Goal: Task Accomplishment & Management: Manage account settings

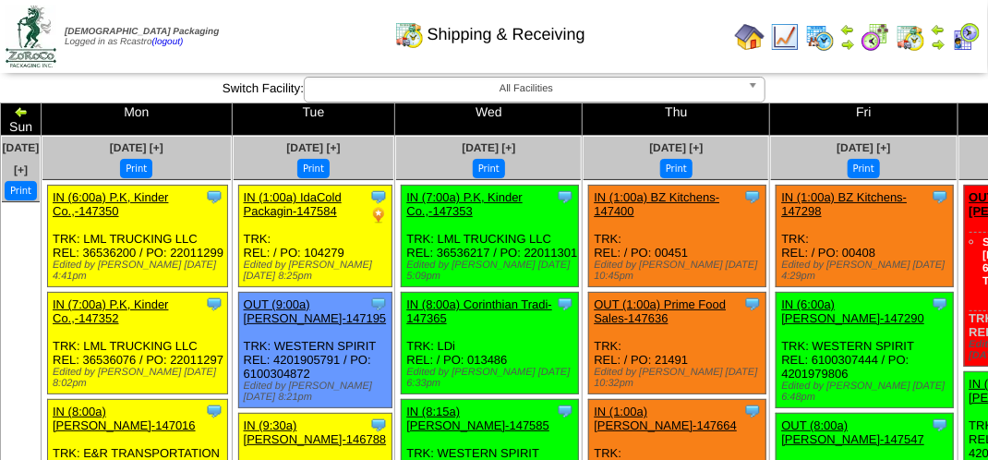
click at [938, 39] on img at bounding box center [938, 44] width 15 height 15
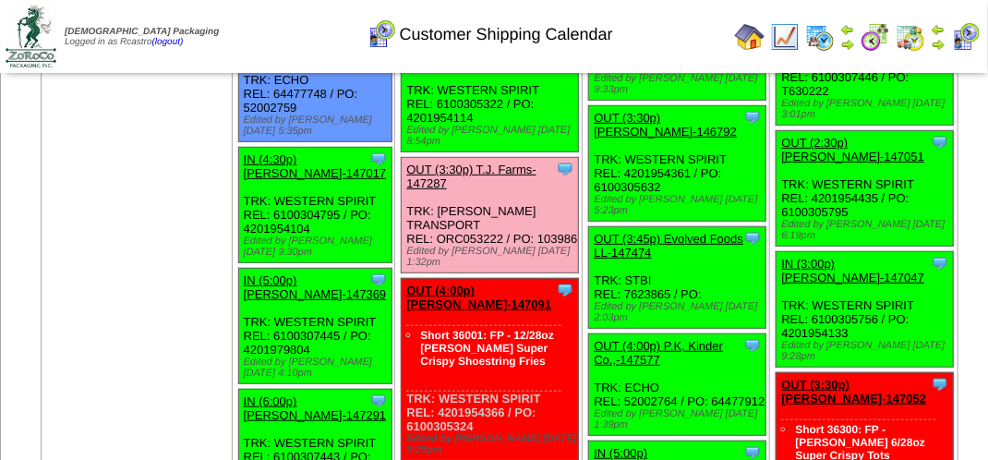
scroll to position [2770, 0]
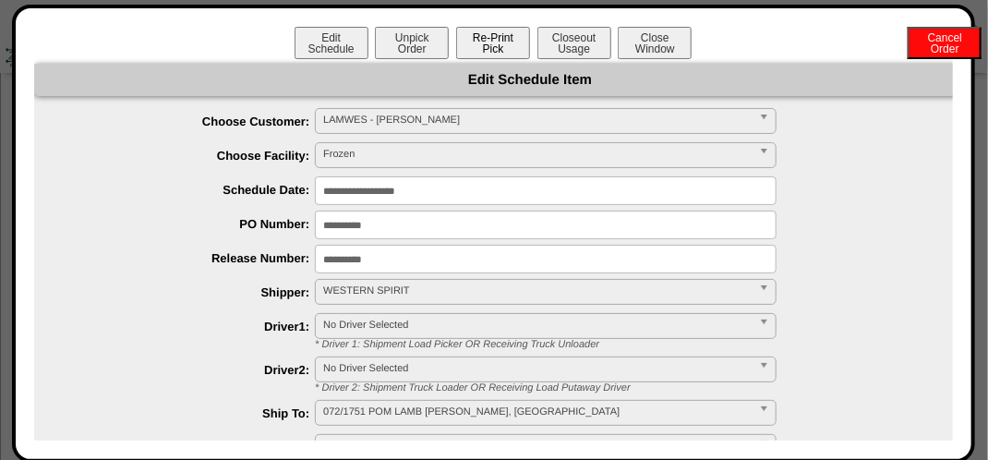
click at [500, 46] on button "Re-Print Pick" at bounding box center [493, 43] width 74 height 32
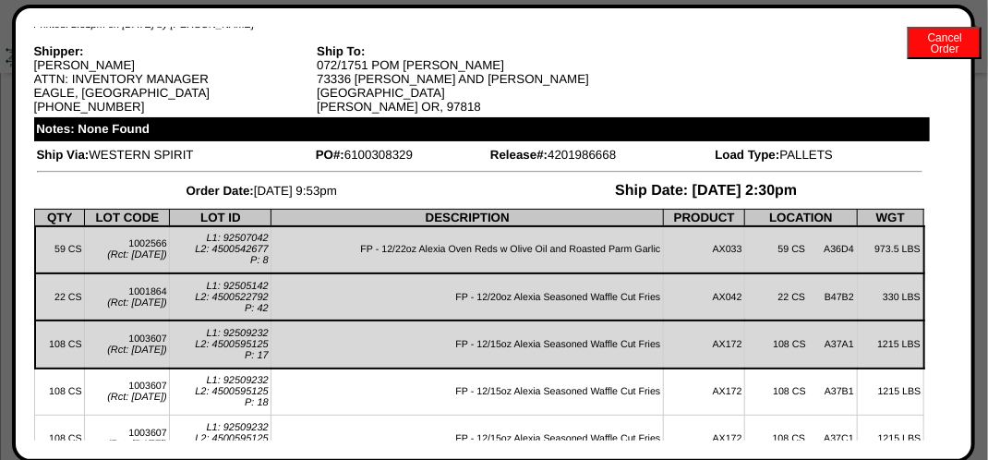
scroll to position [0, 0]
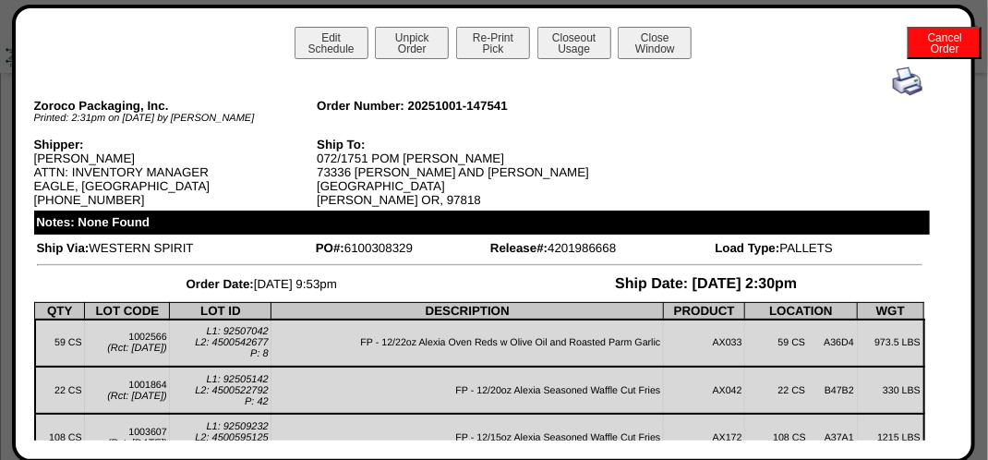
click at [878, 85] on div at bounding box center [479, 81] width 885 height 30
click at [897, 87] on img at bounding box center [908, 81] width 30 height 30
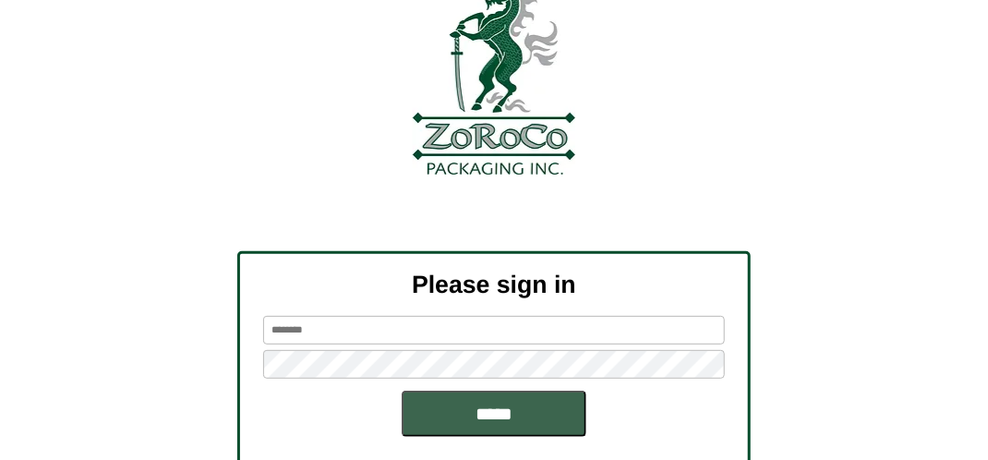
scroll to position [209, 0]
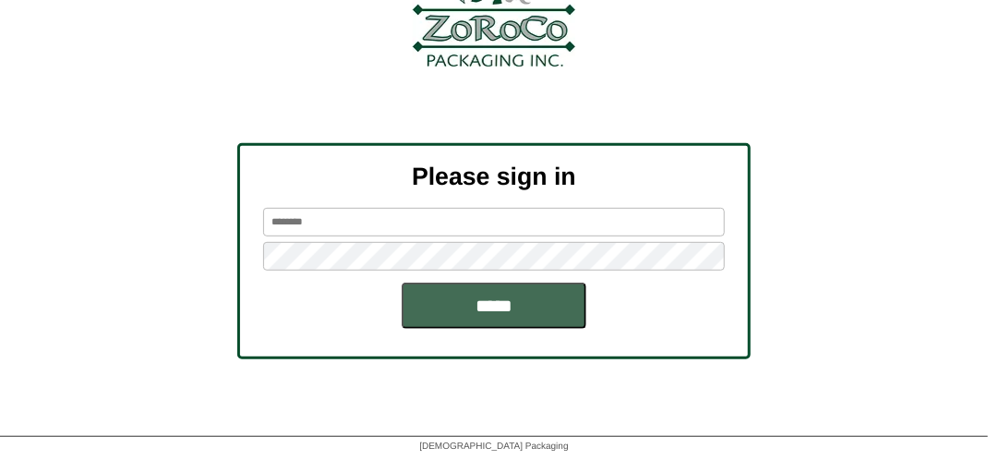
type input "*******"
click at [475, 297] on input "*****" at bounding box center [494, 306] width 185 height 46
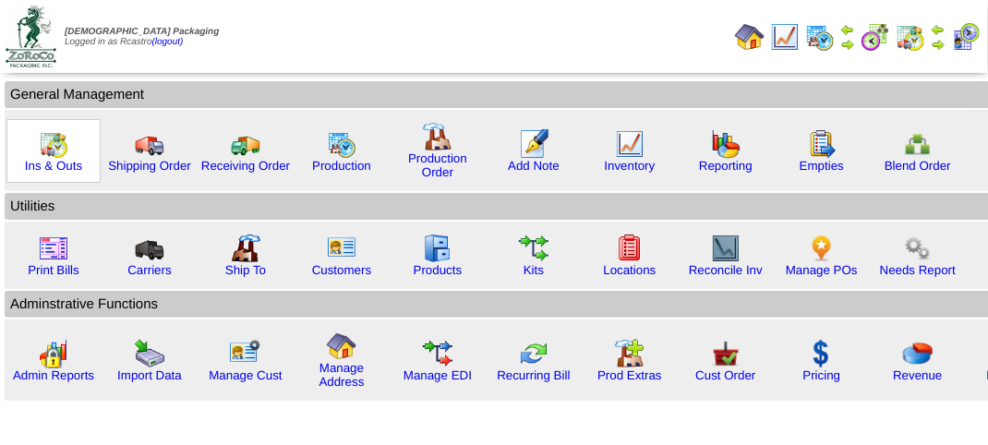
click at [56, 153] on img at bounding box center [54, 144] width 30 height 30
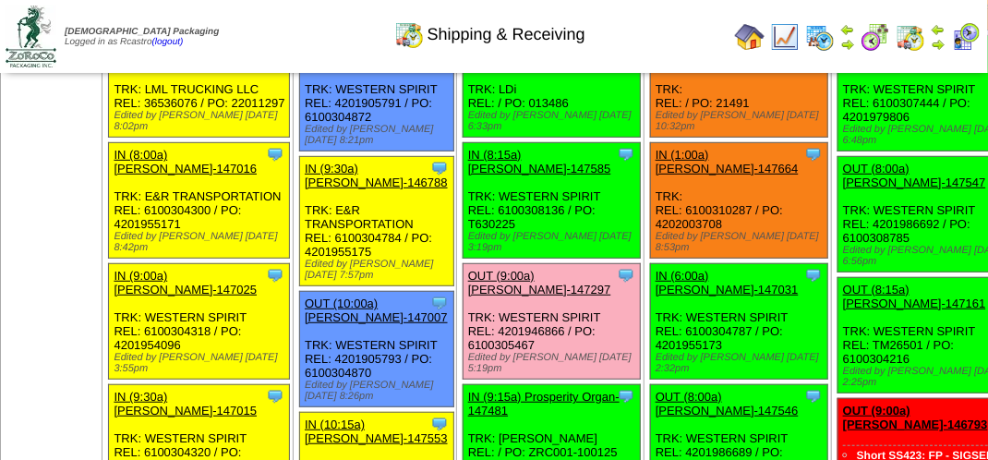
scroll to position [277, 0]
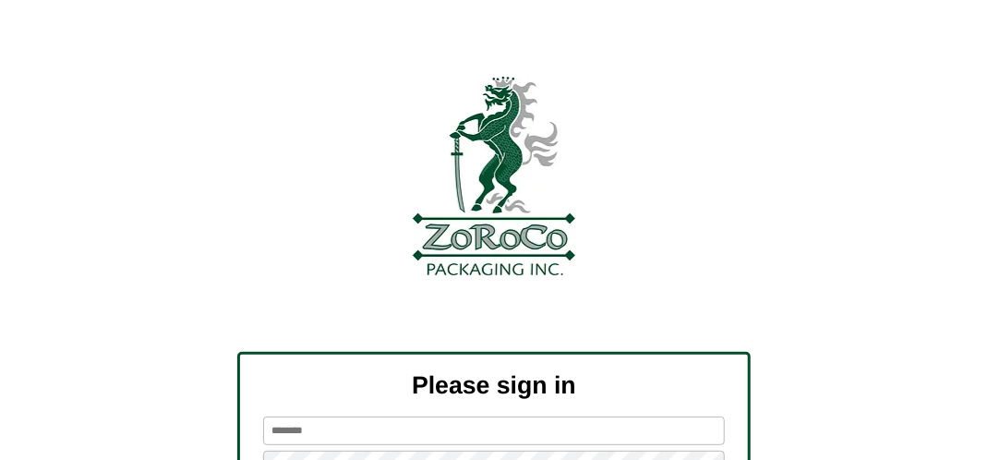
scroll to position [209, 0]
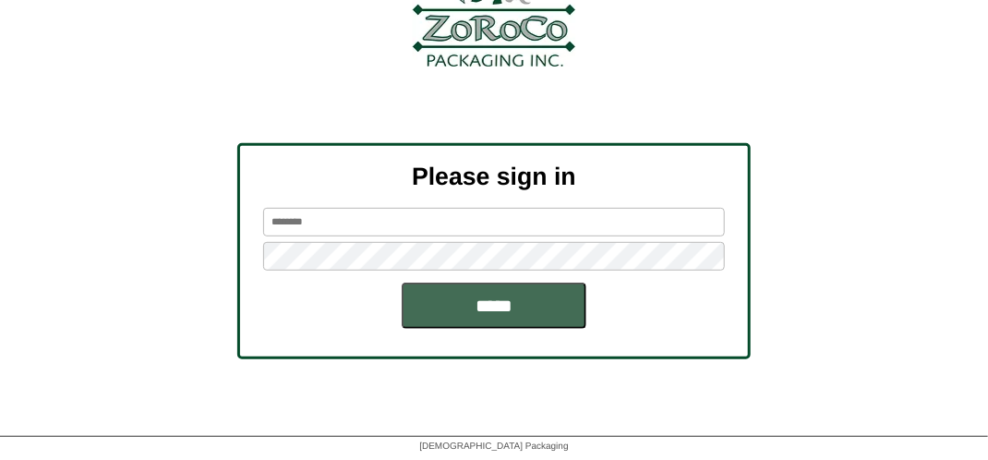
type input "*******"
click at [480, 303] on input "*****" at bounding box center [494, 306] width 185 height 46
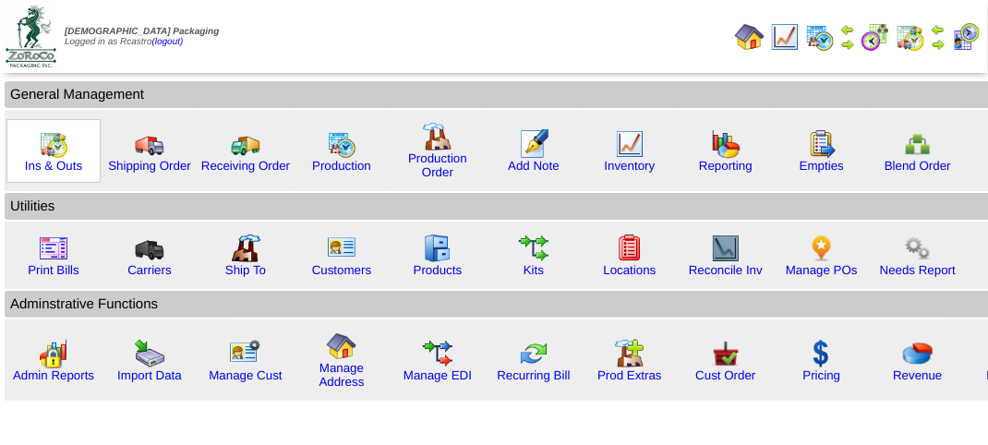
click at [54, 153] on img at bounding box center [54, 144] width 30 height 30
click at [52, 153] on img at bounding box center [54, 144] width 30 height 30
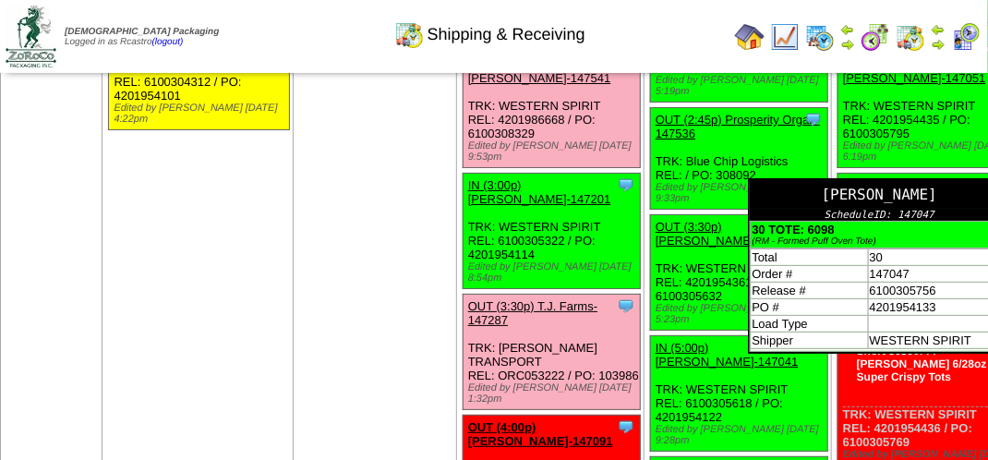
scroll to position [2400, 0]
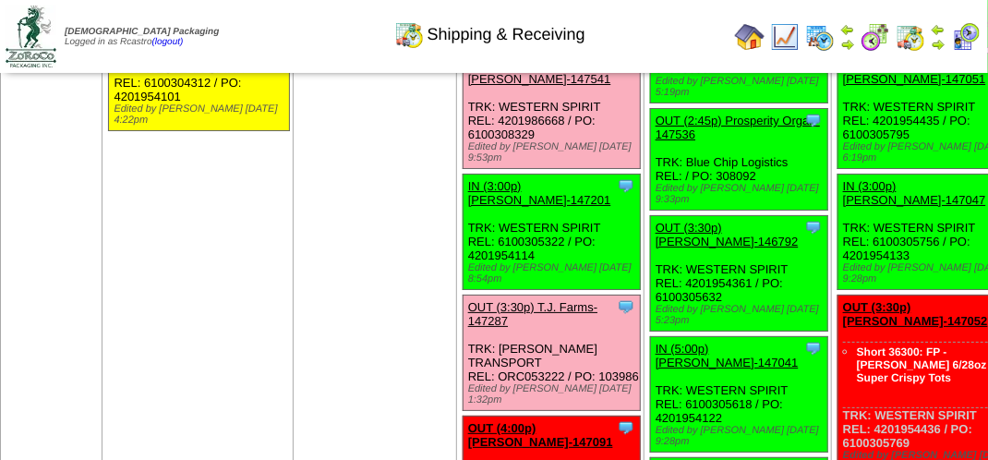
click at [963, 32] on img at bounding box center [966, 37] width 30 height 30
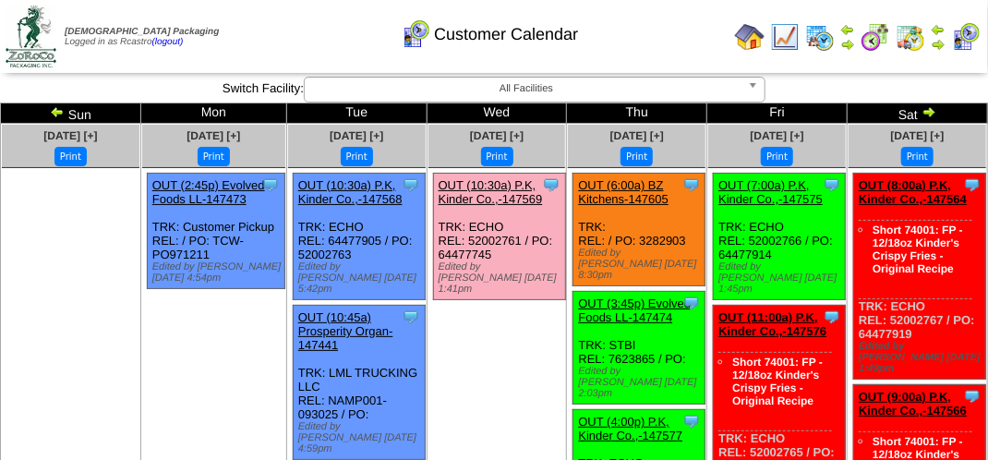
click at [644, 42] on div "Customer Calendar" at bounding box center [490, 28] width 564 height 51
click at [315, 54] on td "Print All" at bounding box center [495, 36] width 463 height 69
click at [315, 53] on div "Customer Calendar" at bounding box center [490, 28] width 564 height 51
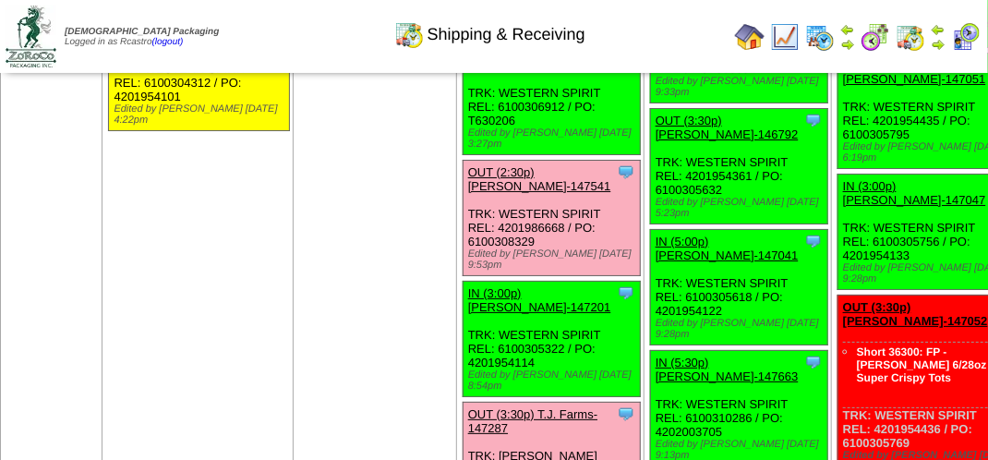
scroll to position [2400, 0]
click at [939, 49] on img at bounding box center [938, 44] width 15 height 15
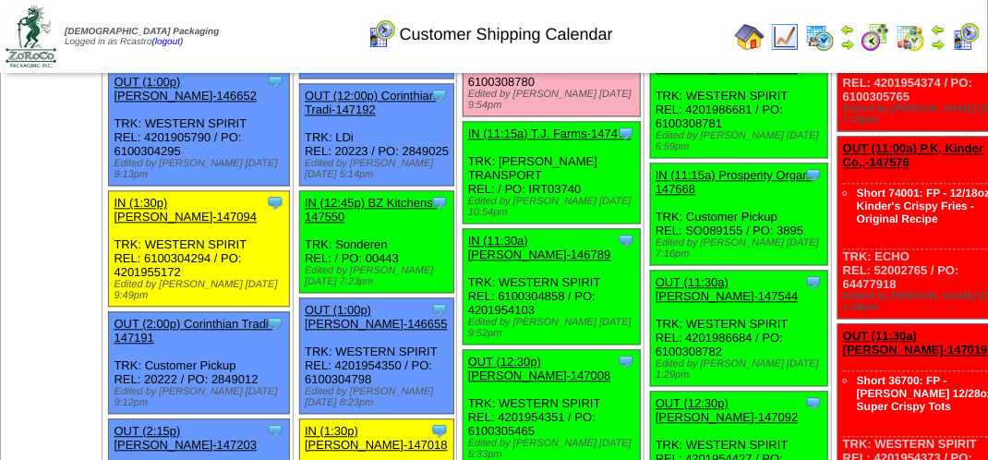
scroll to position [1293, 0]
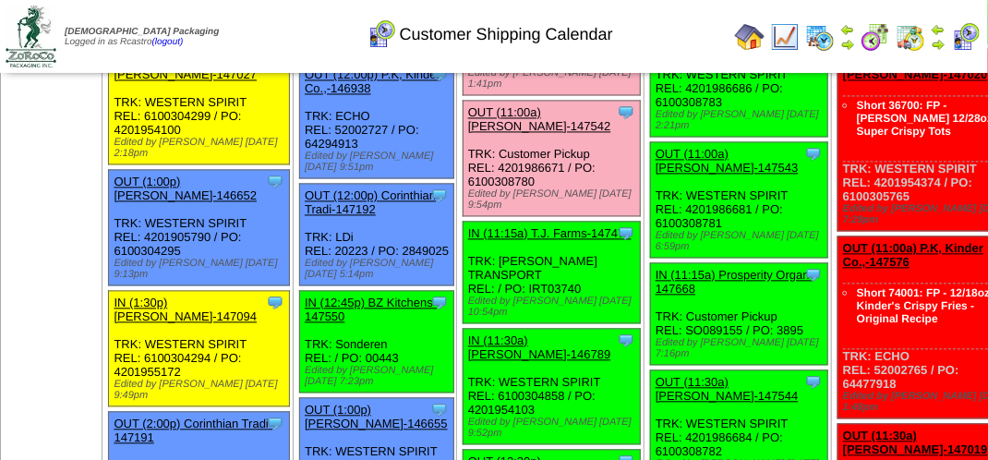
click at [511, 95] on div "Clone Item OUT (10:30a) P.K, Kinder Co.,-147569 P.K, Kinder Co., Inc. ScheduleI…" at bounding box center [551, 45] width 177 height 102
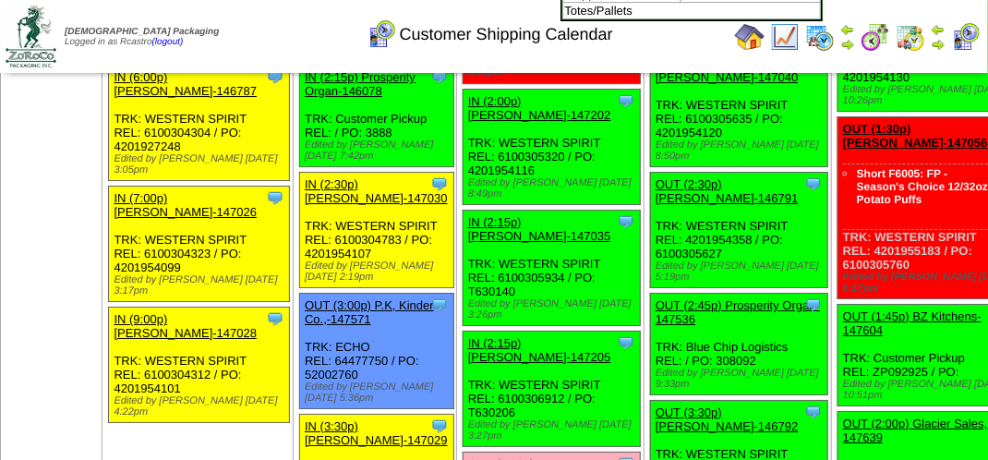
scroll to position [2031, 0]
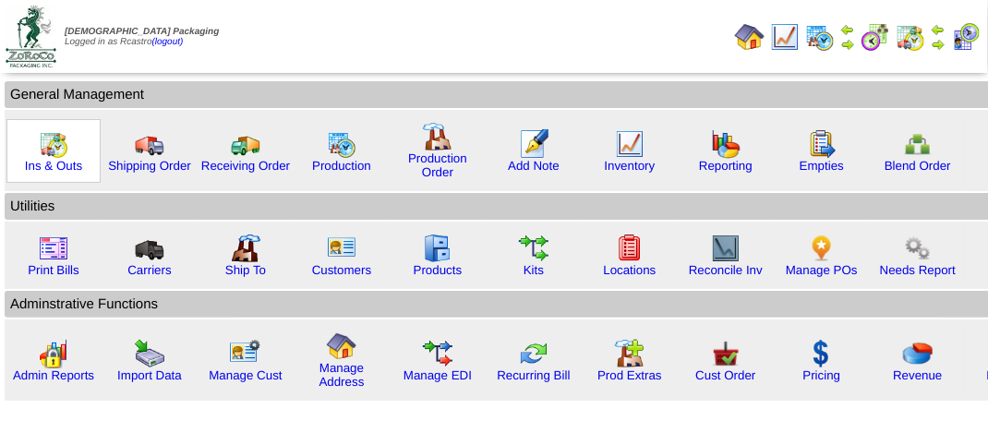
click at [57, 150] on img at bounding box center [54, 144] width 30 height 30
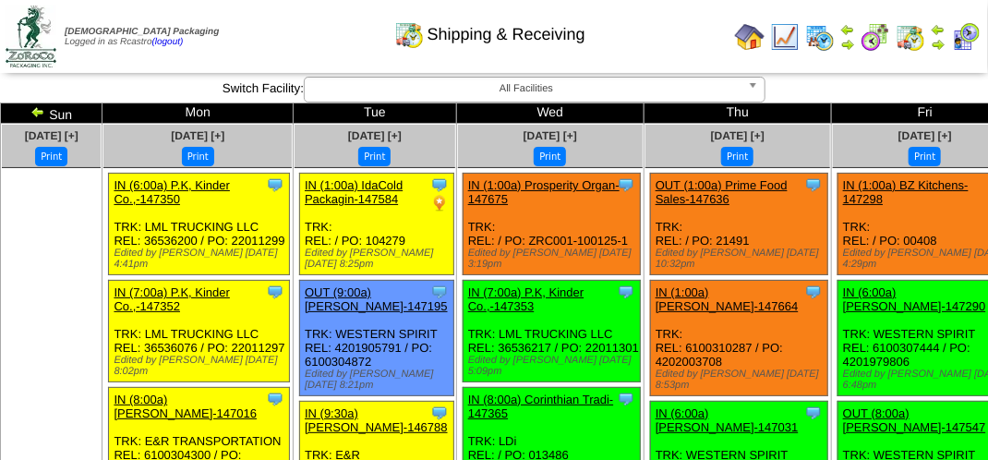
click at [942, 46] on img at bounding box center [938, 44] width 15 height 15
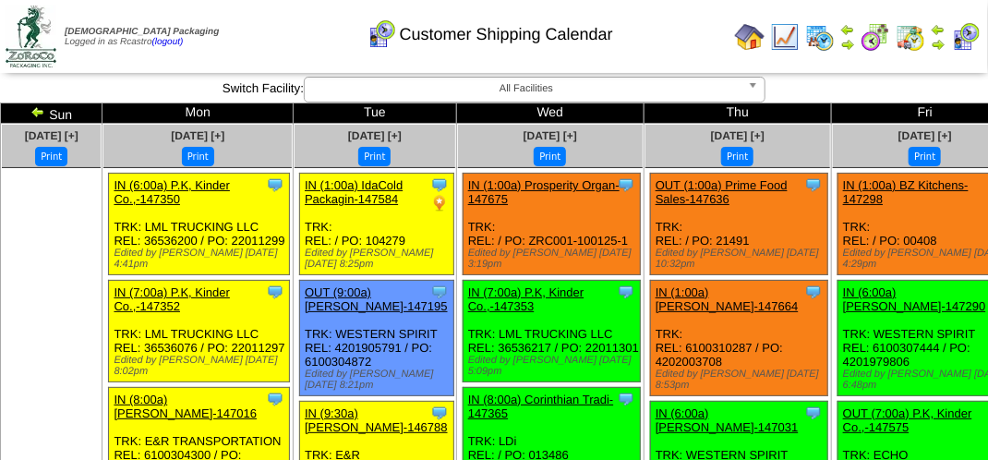
click at [295, 24] on div "Customer Shipping Calendar" at bounding box center [490, 28] width 564 height 51
click at [655, 39] on div "Customer Shipping Calendar" at bounding box center [490, 28] width 564 height 51
click at [278, 32] on div "Customer Shipping Calendar" at bounding box center [490, 28] width 564 height 51
click at [675, 30] on div "Customer Shipping Calendar" at bounding box center [490, 28] width 564 height 51
click at [296, 36] on div "Customer Shipping Calendar" at bounding box center [490, 28] width 564 height 51
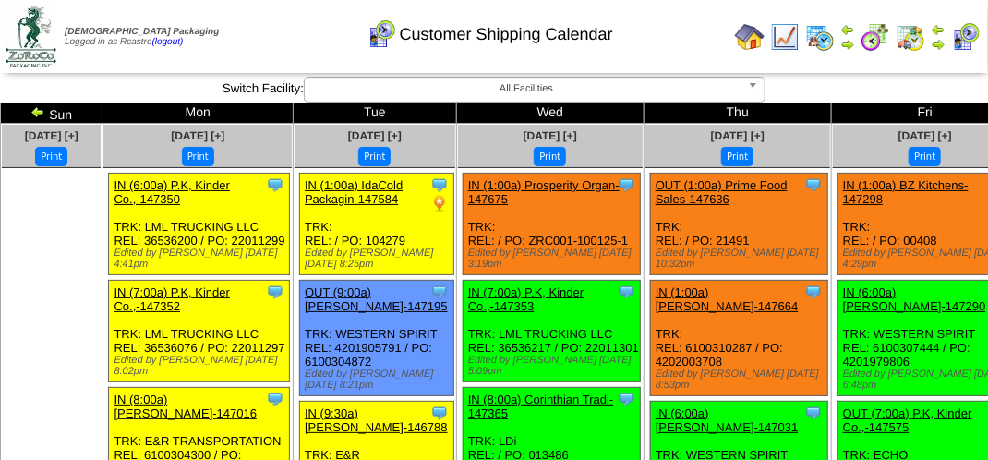
click at [656, 35] on div "Customer Shipping Calendar" at bounding box center [490, 28] width 564 height 51
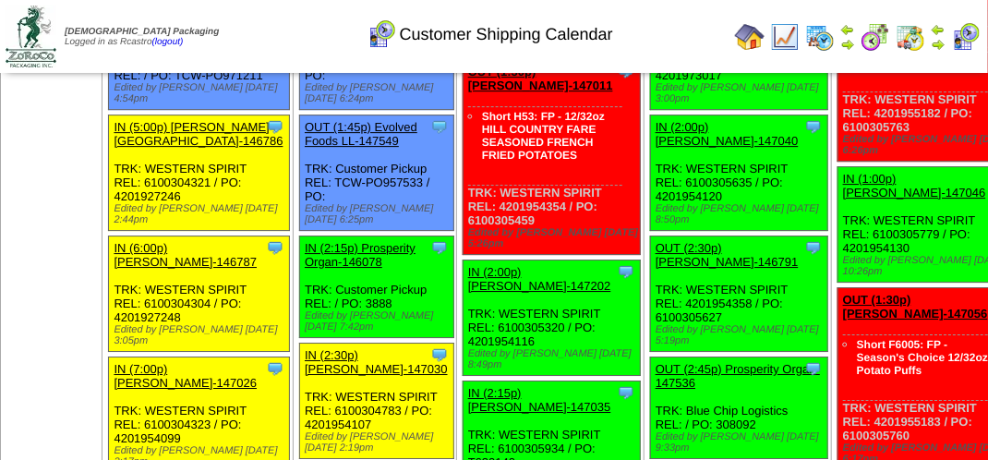
scroll to position [2123, 0]
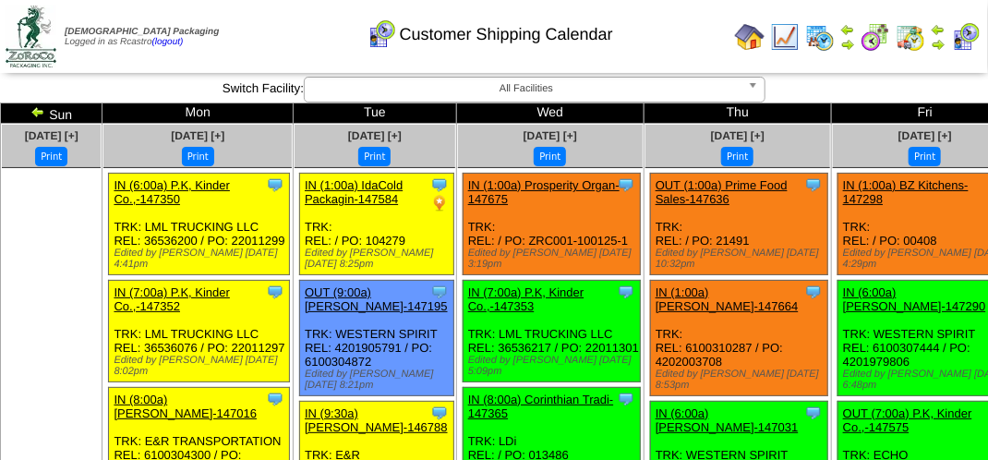
click at [642, 44] on div "Customer Shipping Calendar" at bounding box center [490, 28] width 564 height 51
click at [676, 24] on div "Customer Shipping Calendar" at bounding box center [490, 28] width 564 height 51
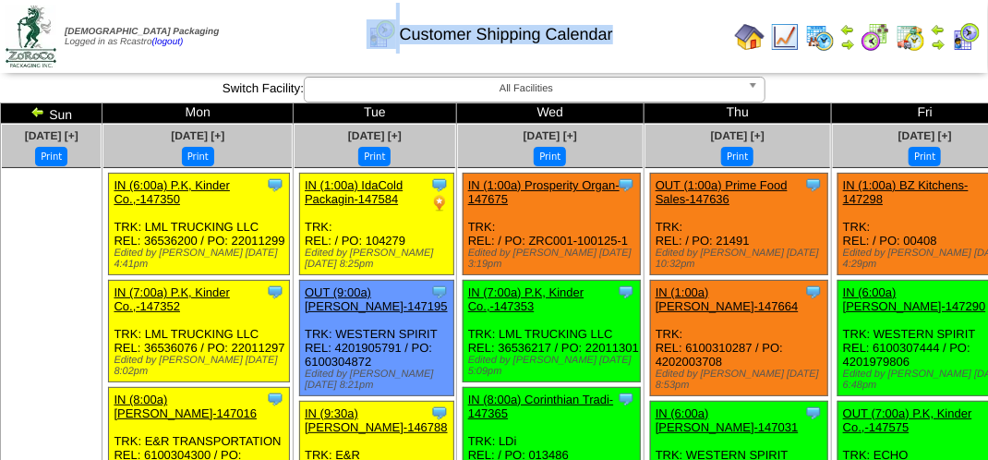
click at [676, 24] on div "Customer Shipping Calendar" at bounding box center [490, 28] width 564 height 51
click at [687, 39] on div "Customer Shipping Calendar" at bounding box center [490, 28] width 564 height 51
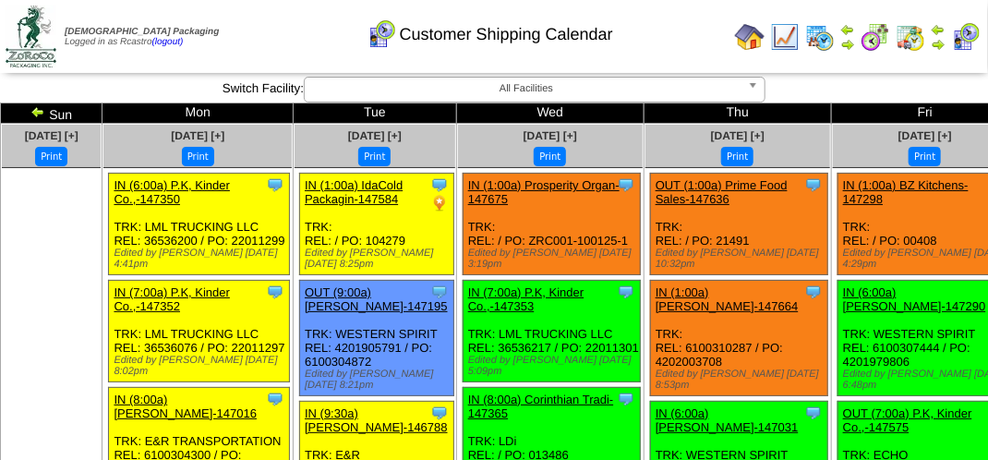
click at [402, 215] on div "Clone Item IN (1:00a) IdaCold Packagin-147584 IdaCold Packaging Inc ScheduleID:…" at bounding box center [377, 225] width 154 height 102
click at [661, 24] on div "Customer Shipping Calendar" at bounding box center [490, 28] width 564 height 51
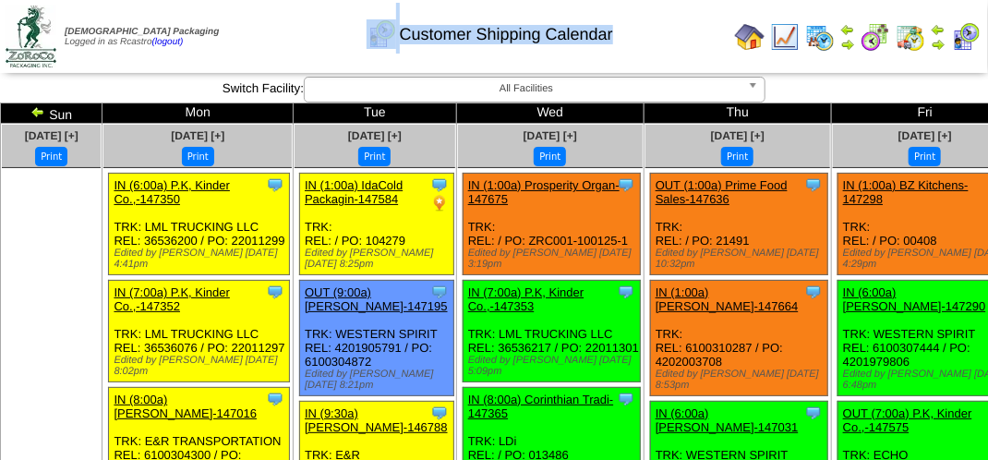
click at [661, 24] on div "Customer Shipping Calendar" at bounding box center [490, 28] width 564 height 51
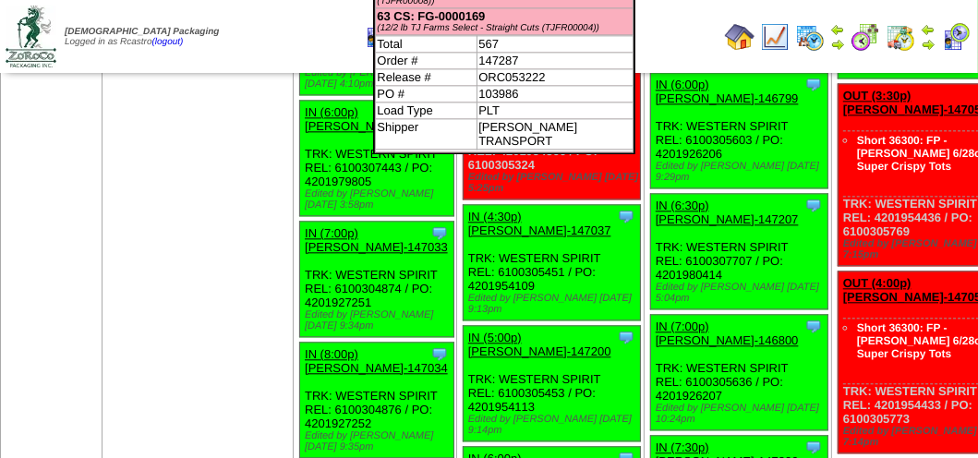
scroll to position [3047, 0]
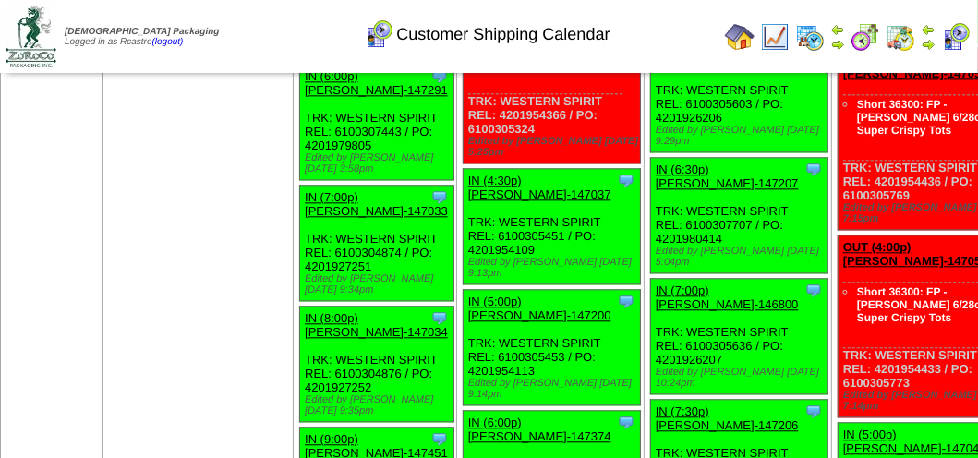
scroll to position [3047, 0]
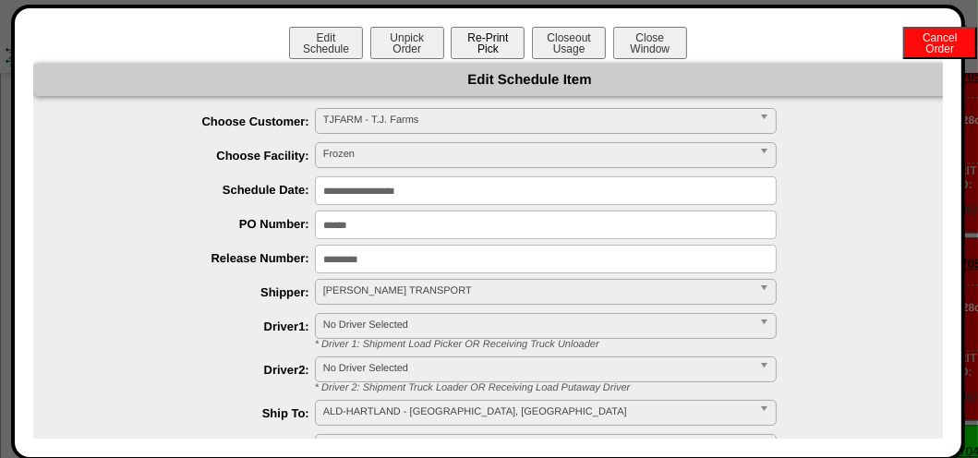
click at [465, 50] on button "Re-Print Pick" at bounding box center [488, 43] width 74 height 32
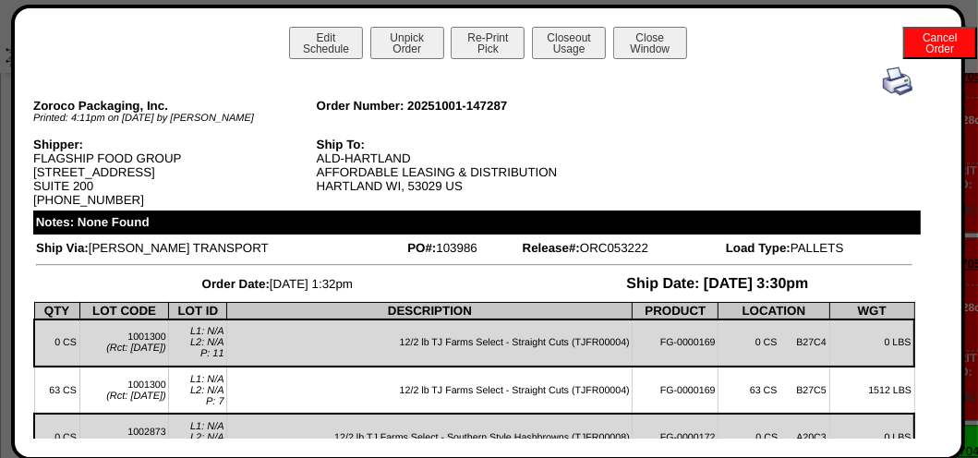
click at [887, 81] on img at bounding box center [898, 81] width 30 height 30
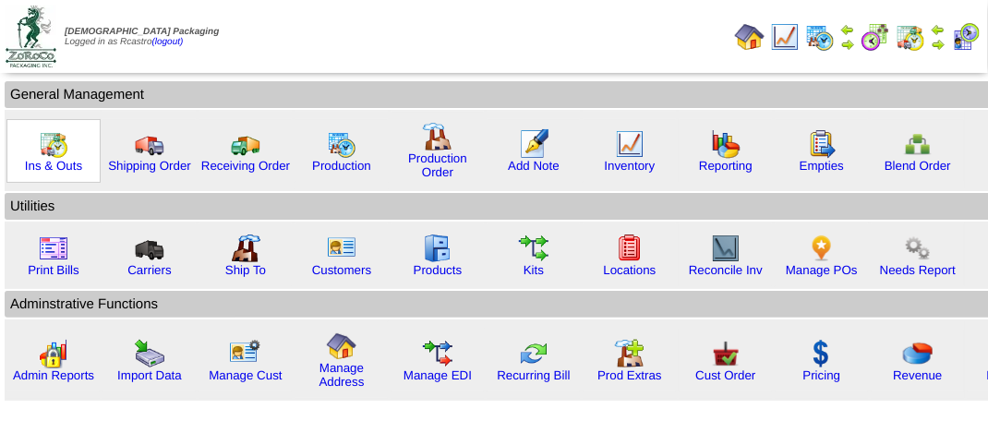
click at [57, 150] on img at bounding box center [54, 144] width 30 height 30
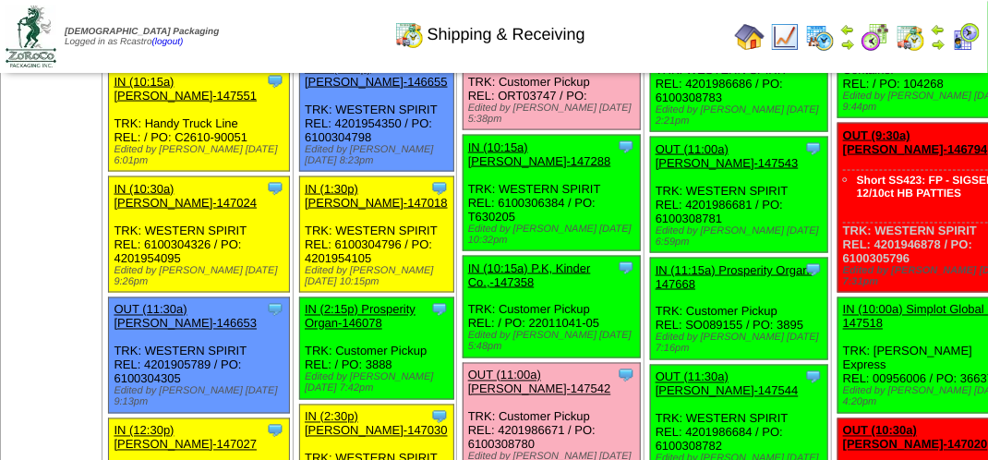
scroll to position [923, 0]
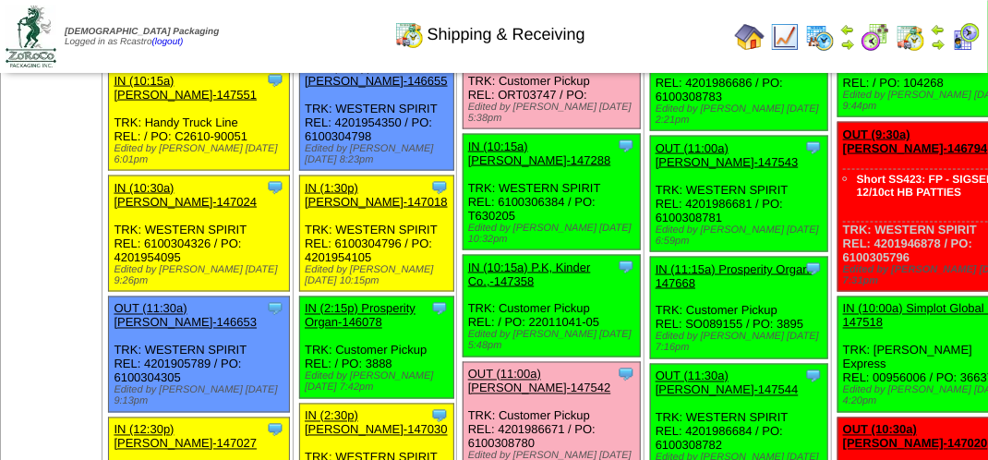
click at [504, 60] on link "OUT (10:00a) T.J. Farms-147398" at bounding box center [536, 46] width 137 height 28
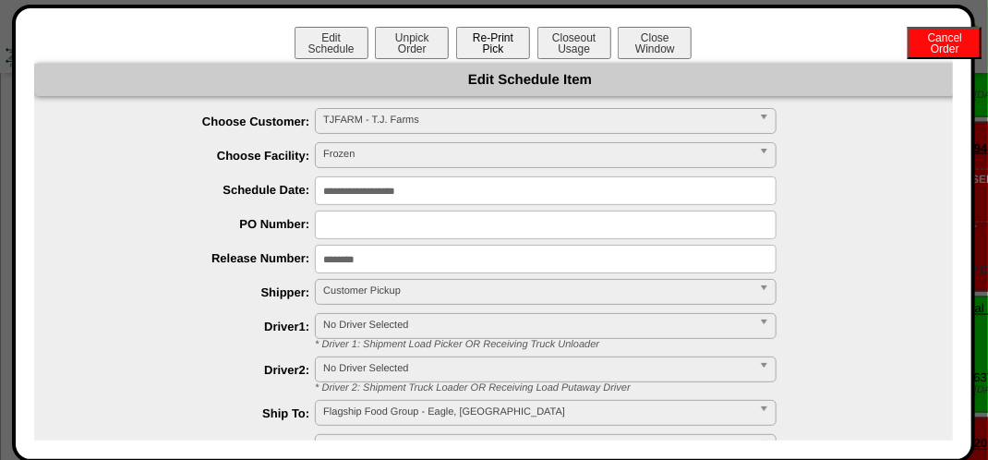
click at [487, 42] on button "Re-Print Pick" at bounding box center [493, 43] width 74 height 32
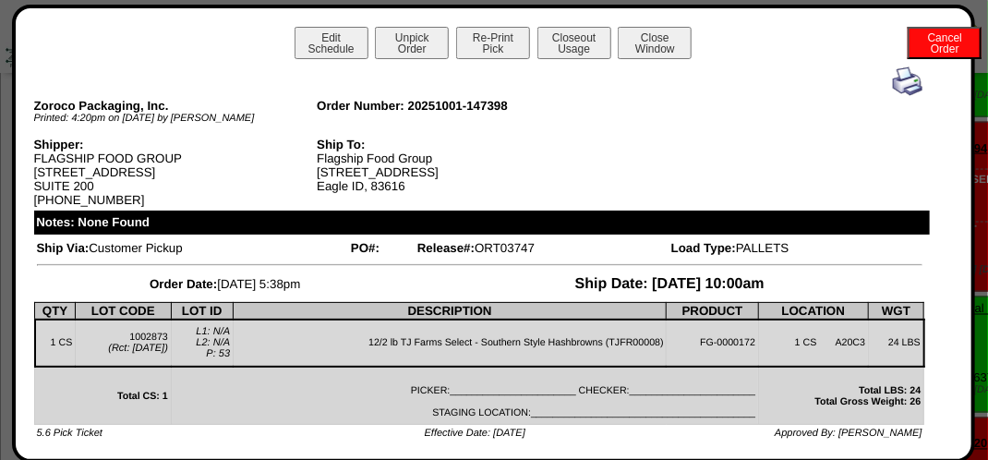
click at [893, 78] on img at bounding box center [908, 81] width 30 height 30
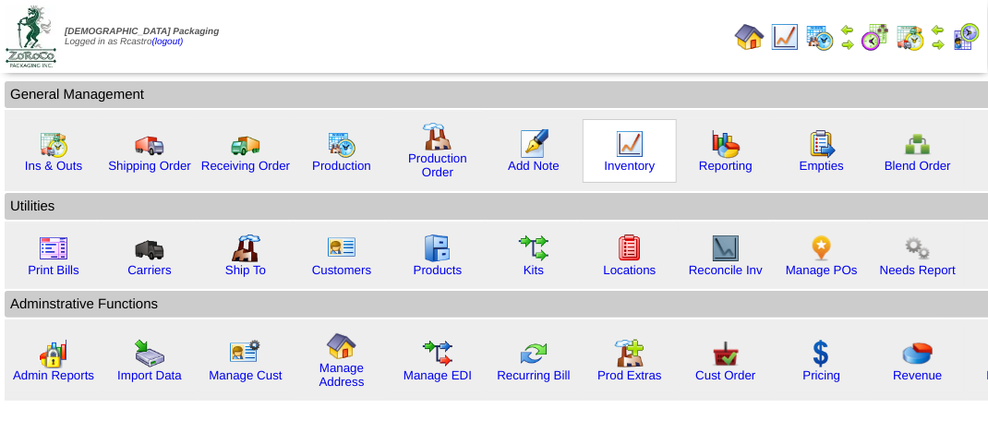
click at [632, 150] on img at bounding box center [630, 144] width 30 height 30
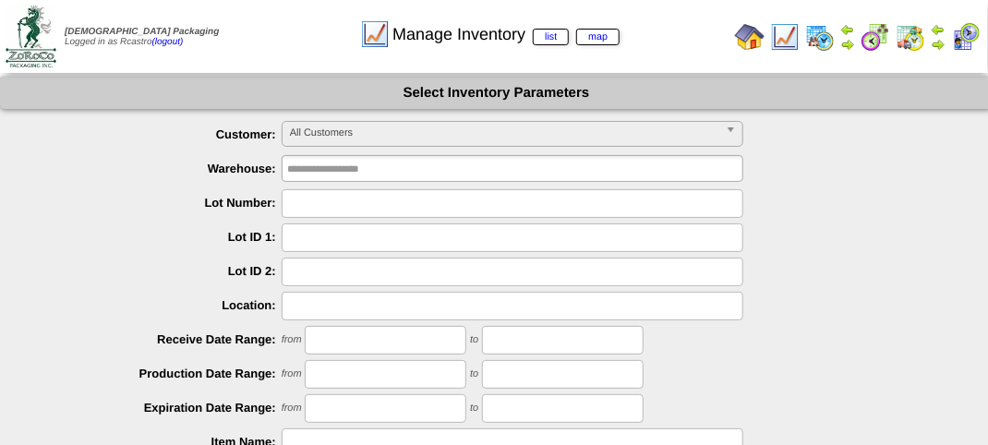
click at [437, 129] on span "All Customers" at bounding box center [504, 133] width 428 height 22
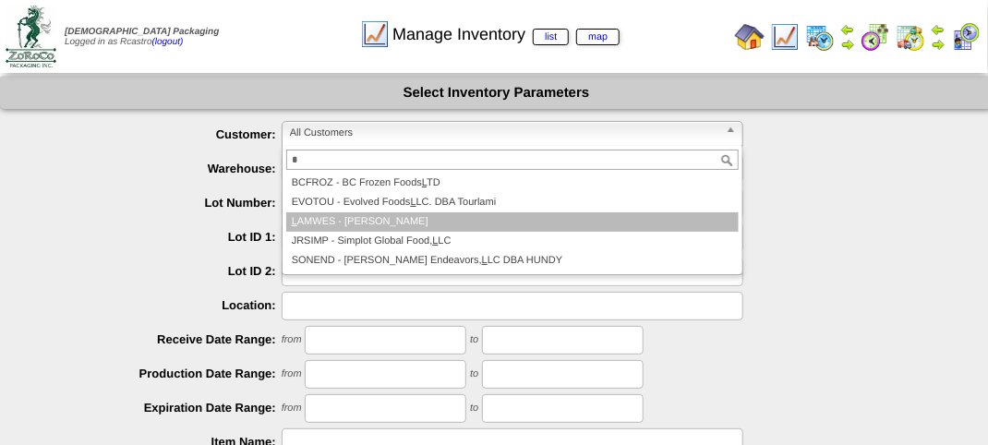
type input "*"
click at [388, 220] on li "L AMWES - Lamb-Weston" at bounding box center [512, 221] width 452 height 19
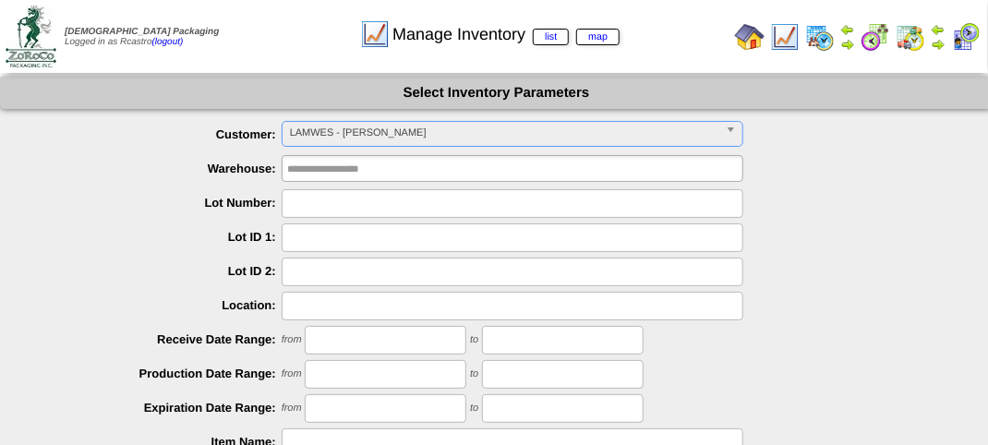
scroll to position [324, 0]
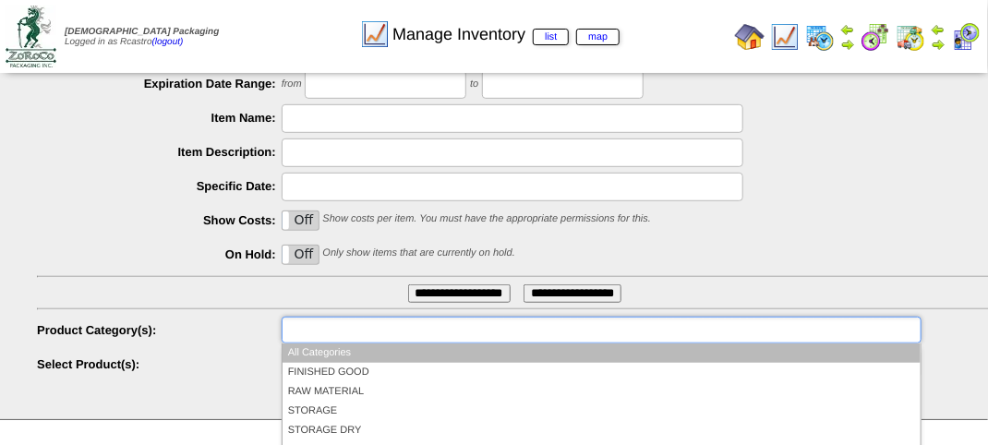
click at [349, 335] on input "text" at bounding box center [346, 330] width 118 height 23
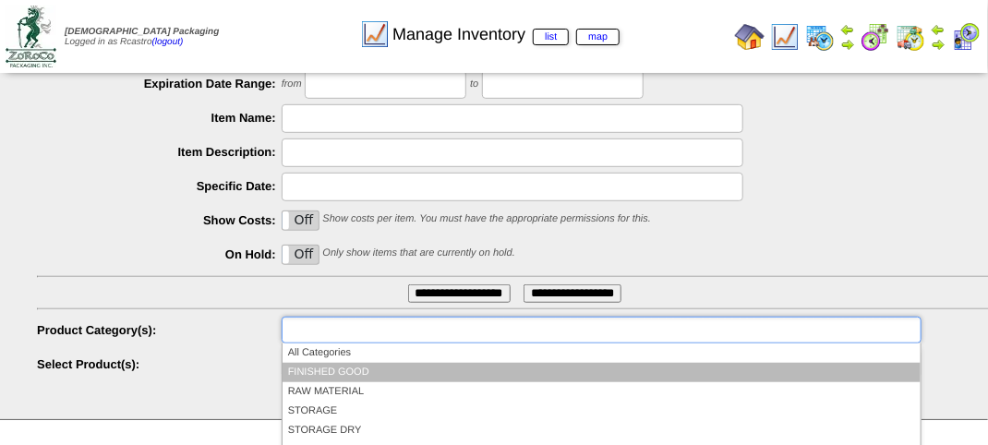
click at [353, 374] on li "FINISHED GOOD" at bounding box center [602, 372] width 638 height 19
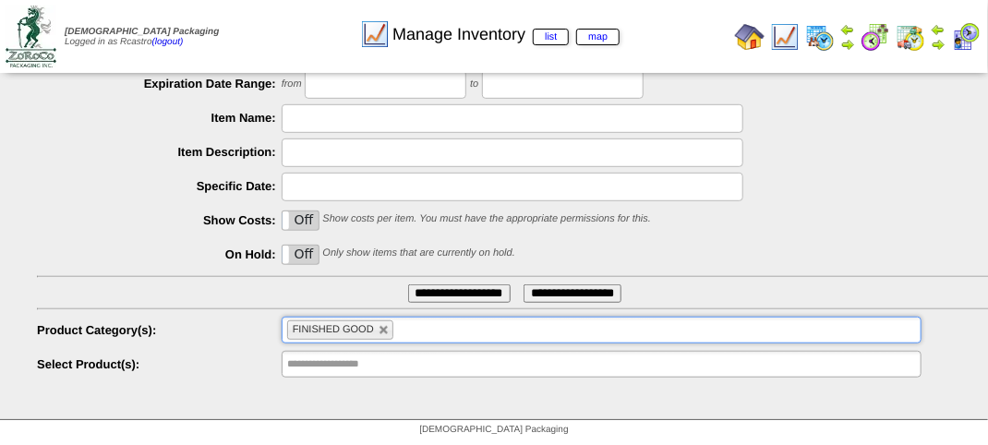
click at [360, 364] on input "**********" at bounding box center [346, 364] width 118 height 23
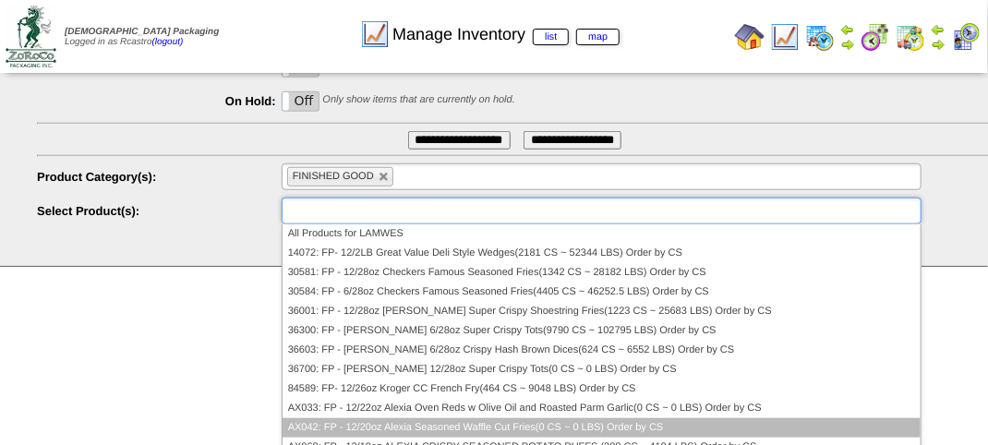
scroll to position [11, 0]
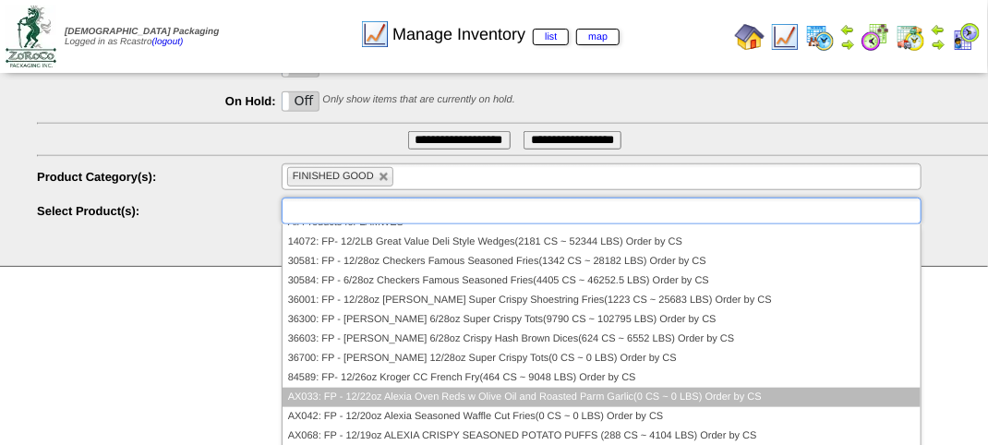
click at [355, 390] on li "AX033: FP - 12/22oz Alexia Oven Reds w Olive Oil and Roasted Parm Garlic(0 CS ~…" at bounding box center [602, 397] width 638 height 19
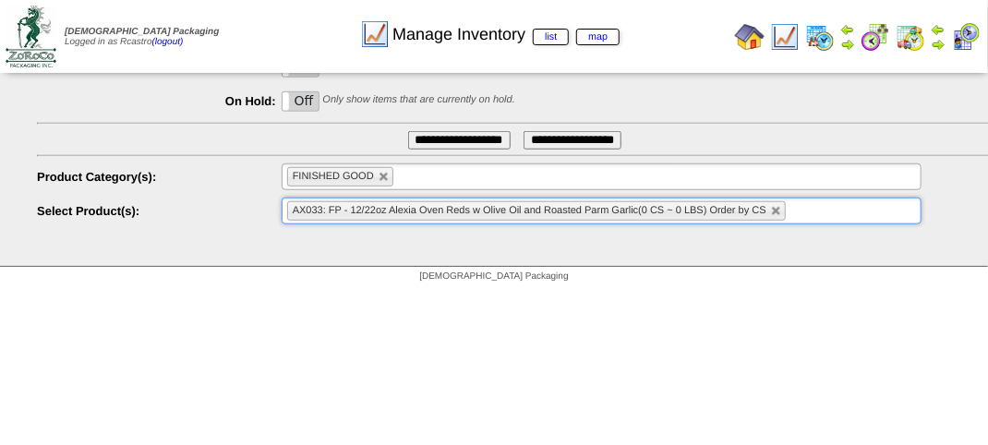
click at [433, 138] on input "**********" at bounding box center [459, 140] width 102 height 18
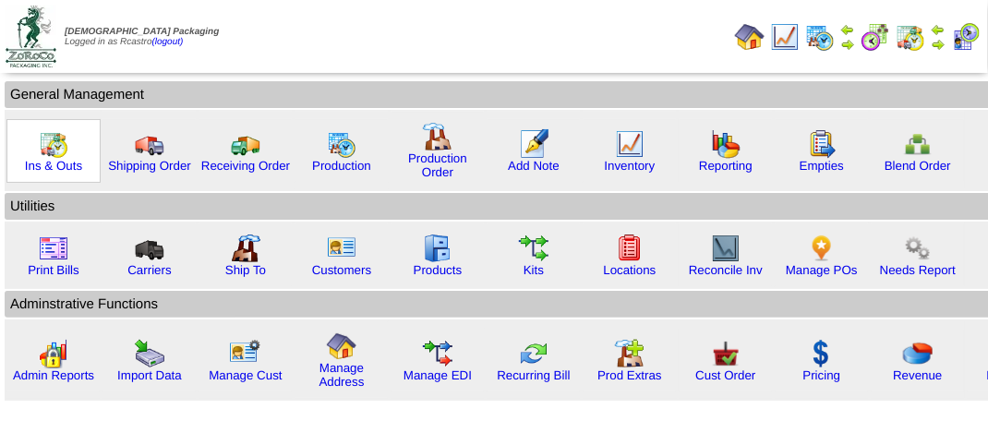
click at [48, 153] on img at bounding box center [54, 144] width 30 height 30
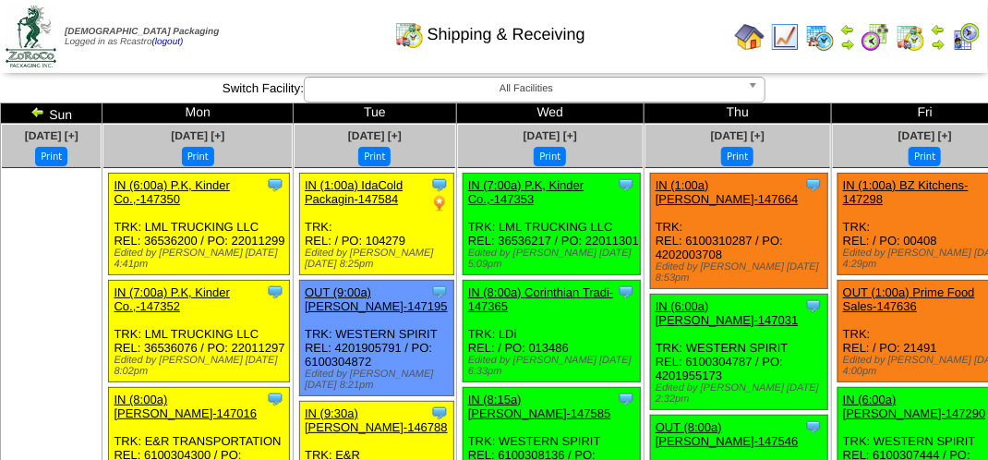
click at [661, 49] on div "Shipping & Receiving" at bounding box center [490, 28] width 564 height 51
click at [343, 35] on div "Shipping & Receiving" at bounding box center [490, 28] width 564 height 51
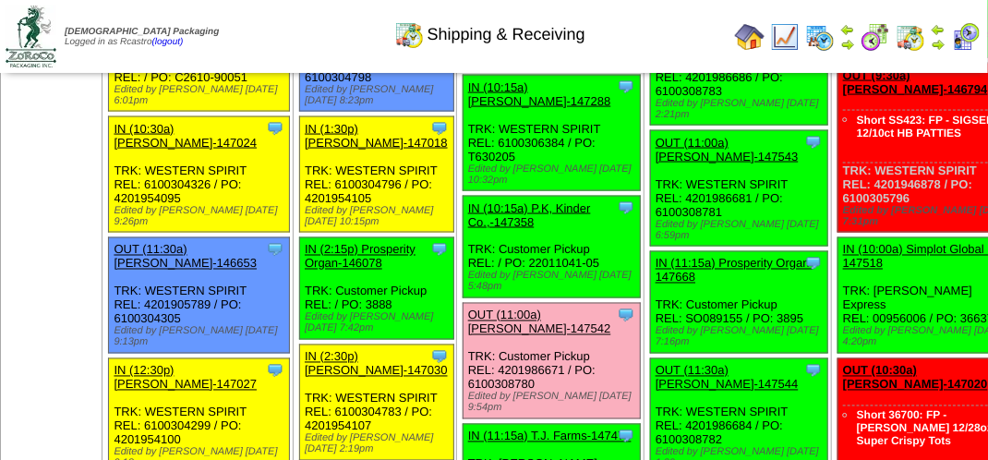
scroll to position [1016, 0]
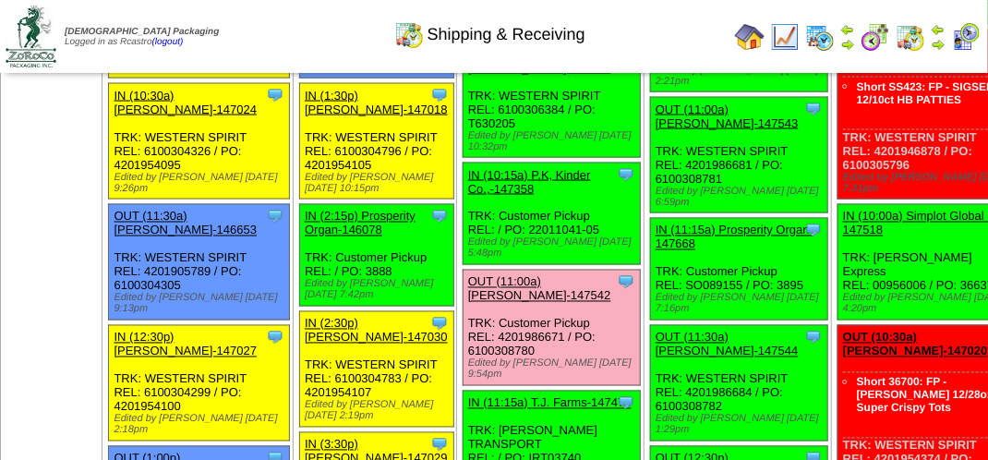
click at [478, 259] on div "Edited by Rortiz 9/24 5:48pm" at bounding box center [554, 248] width 172 height 22
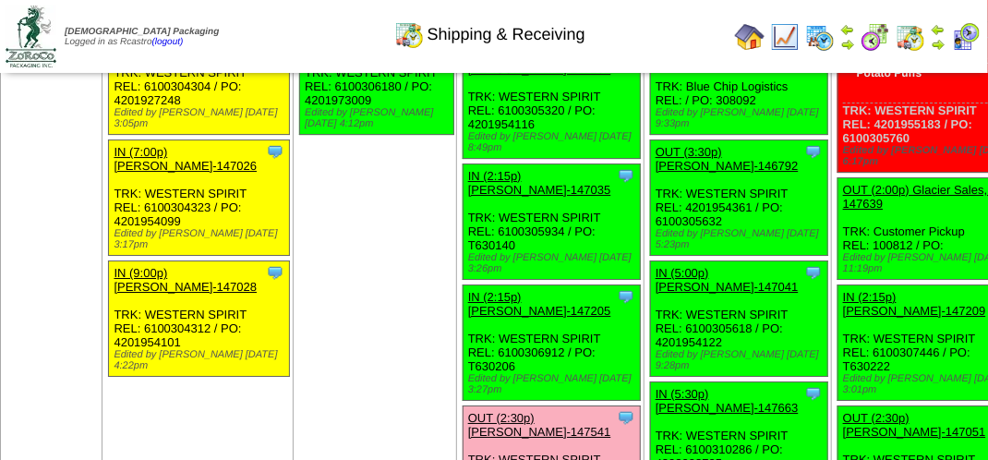
scroll to position [2123, 0]
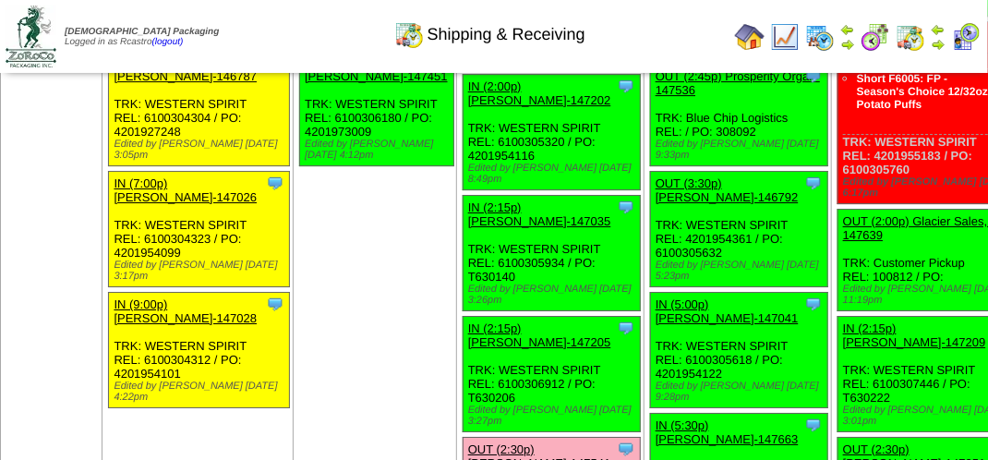
click at [261, 23] on div "Shipping & Receiving" at bounding box center [490, 28] width 564 height 51
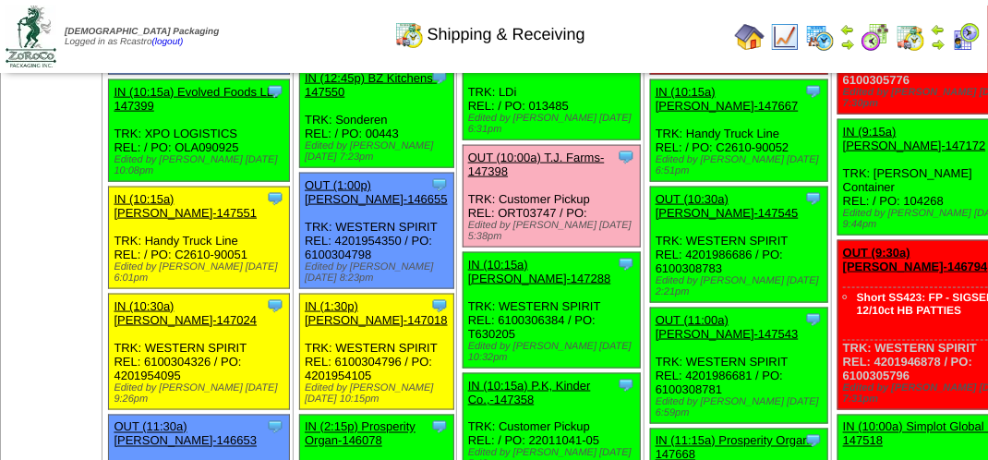
scroll to position [831, 0]
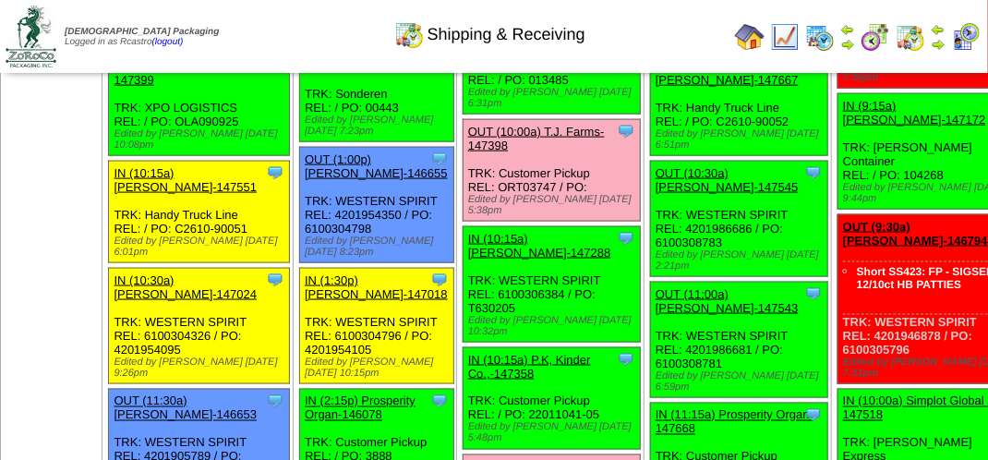
click at [502, 210] on div "Clone Item OUT (10:00a) T.J. Farms-147398 T.J. Farms ScheduleID: 147398 1 CS: F…" at bounding box center [551, 171] width 177 height 102
click at [503, 152] on link "OUT (10:00a) T.J. Farms-147398" at bounding box center [536, 139] width 137 height 28
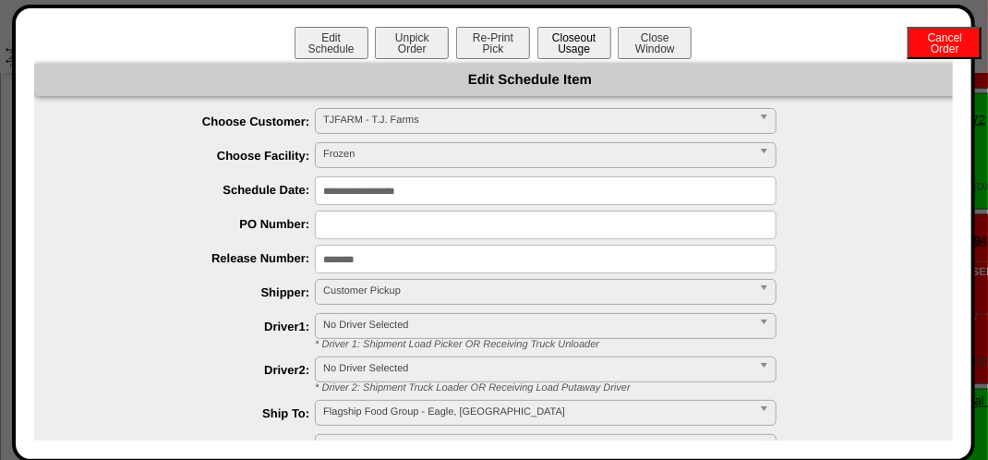
click at [571, 48] on button "Closeout Usage" at bounding box center [574, 43] width 74 height 32
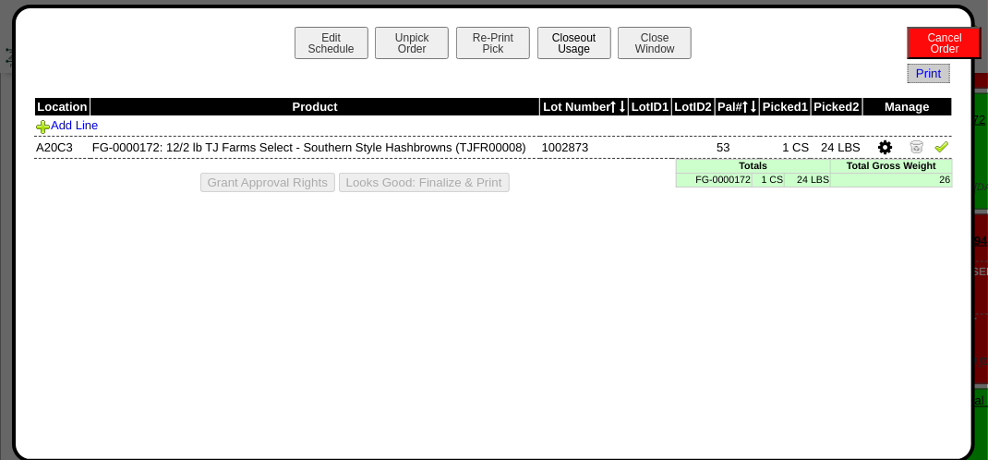
click at [575, 50] on button "Closeout Usage" at bounding box center [574, 43] width 74 height 32
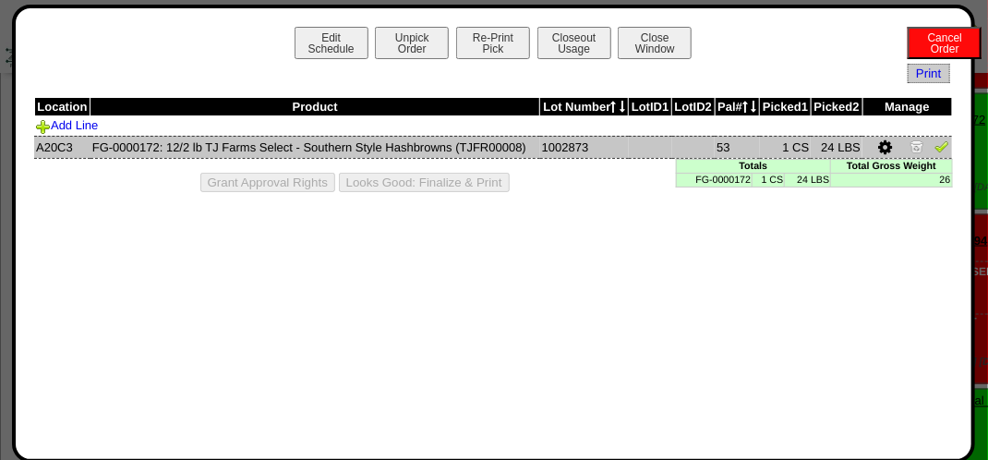
click at [937, 150] on img at bounding box center [941, 145] width 15 height 15
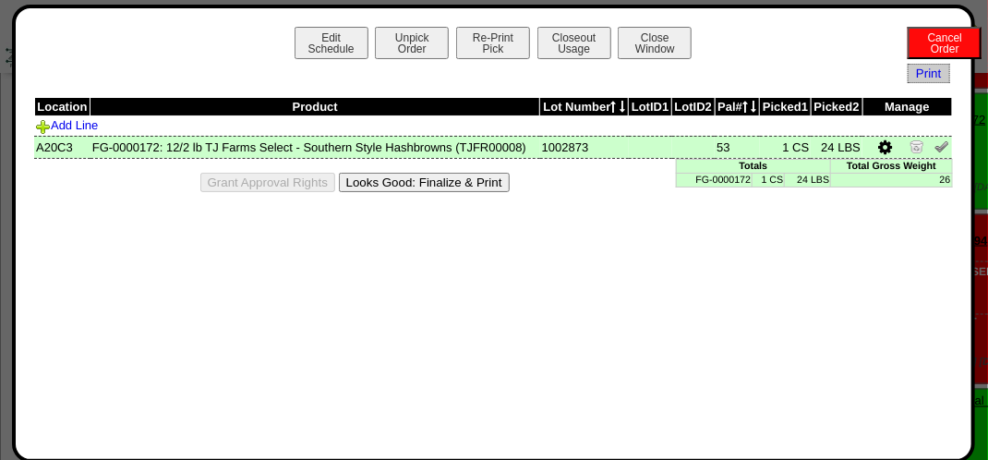
drag, startPoint x: 451, startPoint y: 186, endPoint x: 599, endPoint y: 169, distance: 148.7
click at [451, 188] on button "Looks Good: Finalize & Print" at bounding box center [424, 182] width 171 height 19
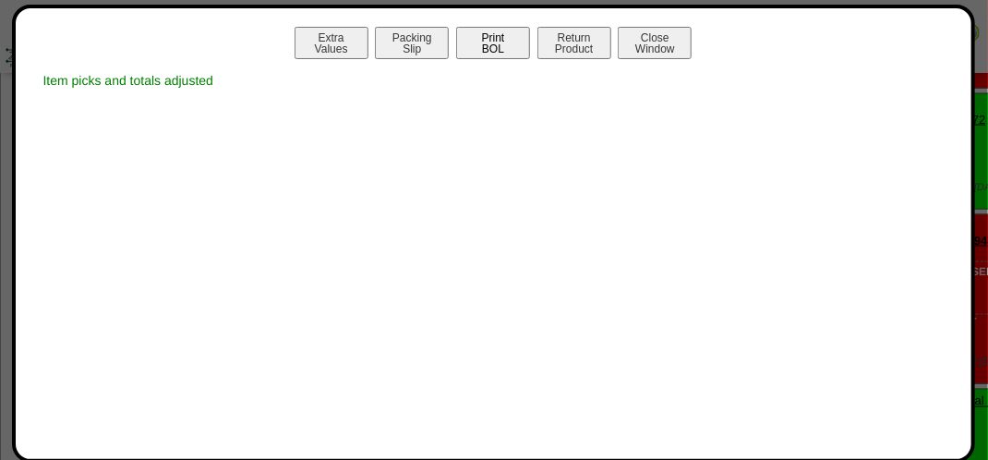
click at [498, 45] on button "Print BOL" at bounding box center [493, 43] width 74 height 32
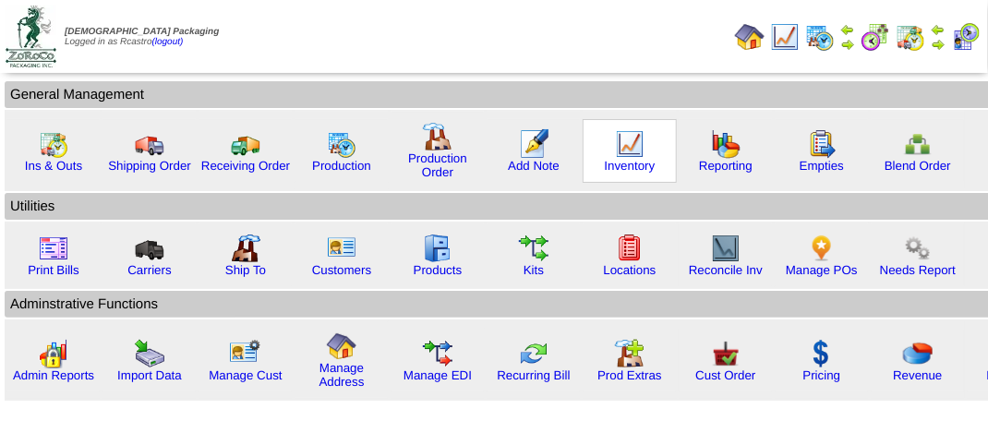
click at [615, 149] on img at bounding box center [630, 144] width 30 height 30
click at [615, 148] on img at bounding box center [630, 144] width 30 height 30
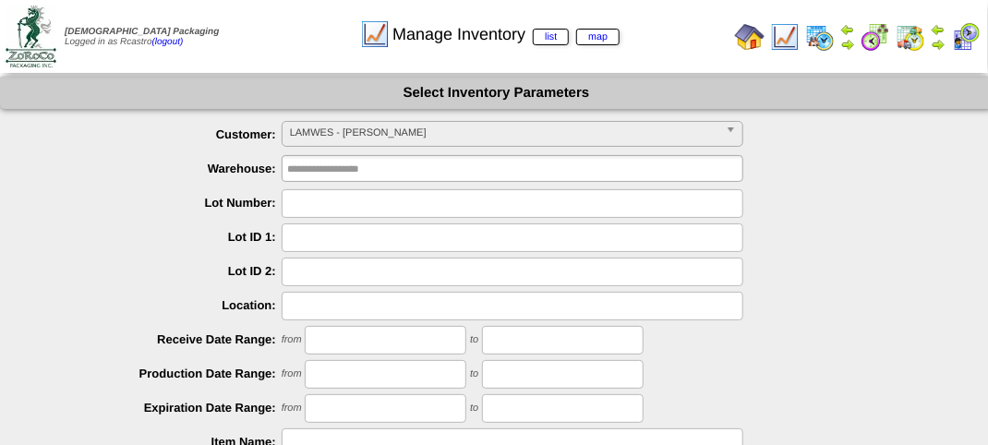
click at [409, 131] on span "LAMWES - [PERSON_NAME]" at bounding box center [504, 133] width 428 height 22
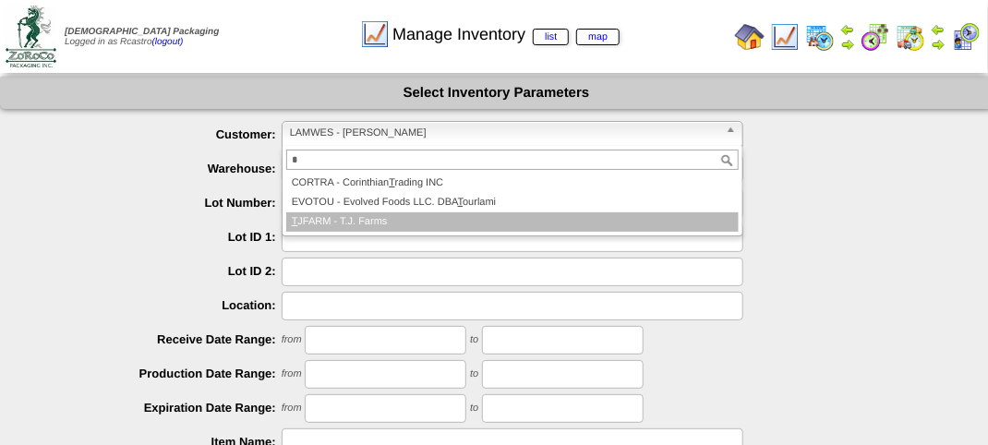
type input "*"
click at [377, 231] on li "T JFARM - T.J. Farms" at bounding box center [512, 221] width 452 height 19
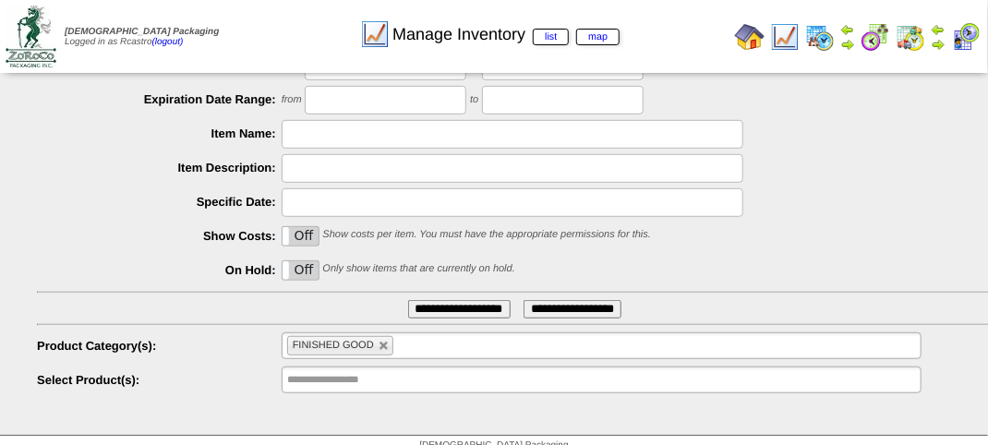
scroll to position [324, 0]
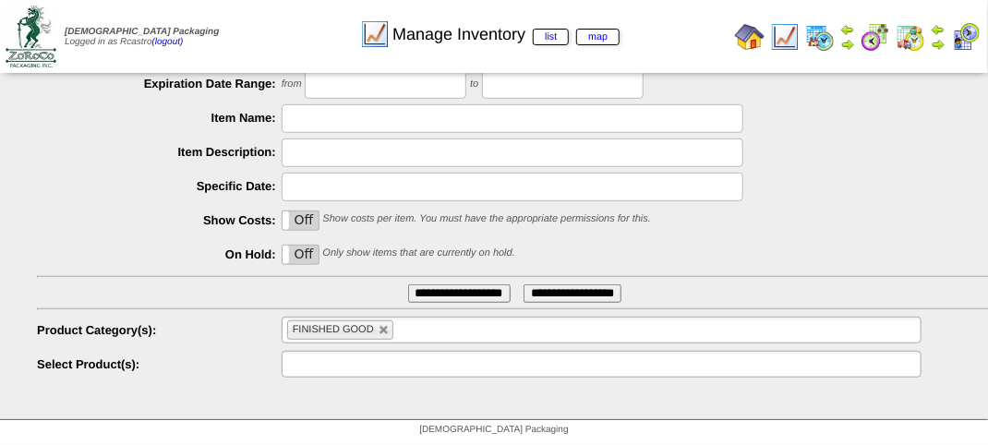
click at [377, 363] on input "text" at bounding box center [346, 364] width 118 height 23
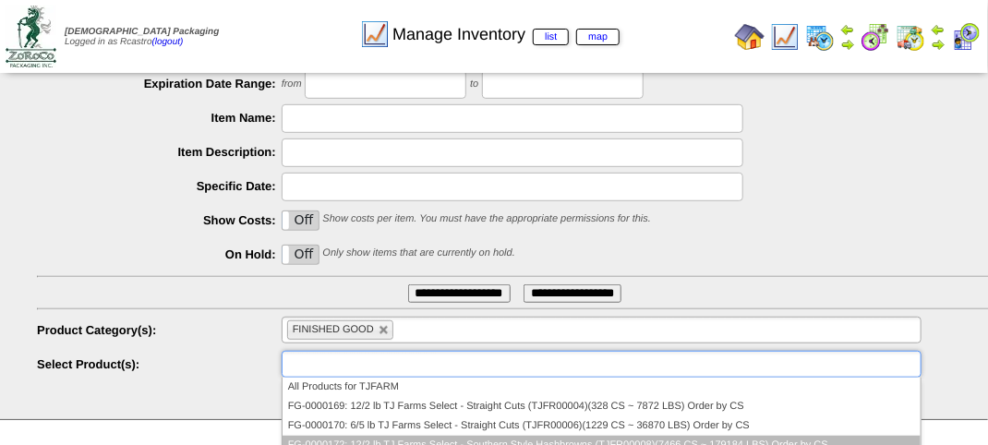
click at [375, 438] on li "FG-0000172: 12/2 lb TJ Farms Select - Southern Style Hashbrowns (TJFR00008)(746…" at bounding box center [602, 445] width 638 height 19
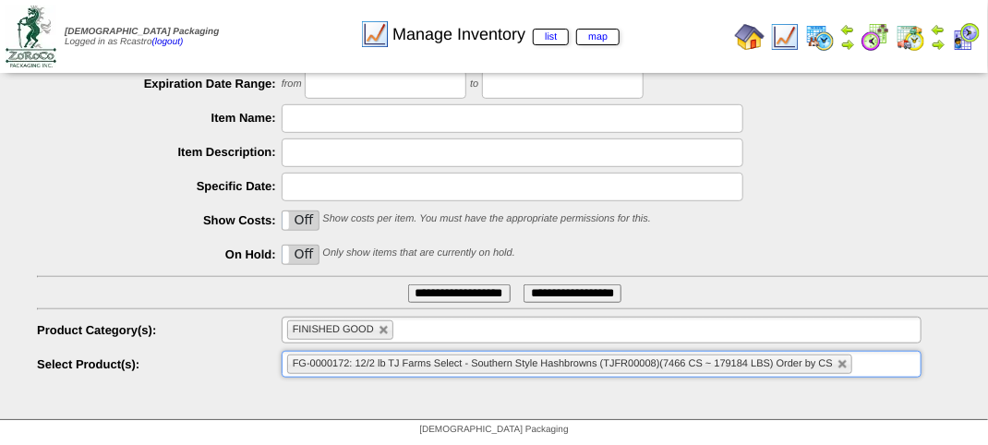
click at [432, 290] on input "**********" at bounding box center [459, 293] width 102 height 18
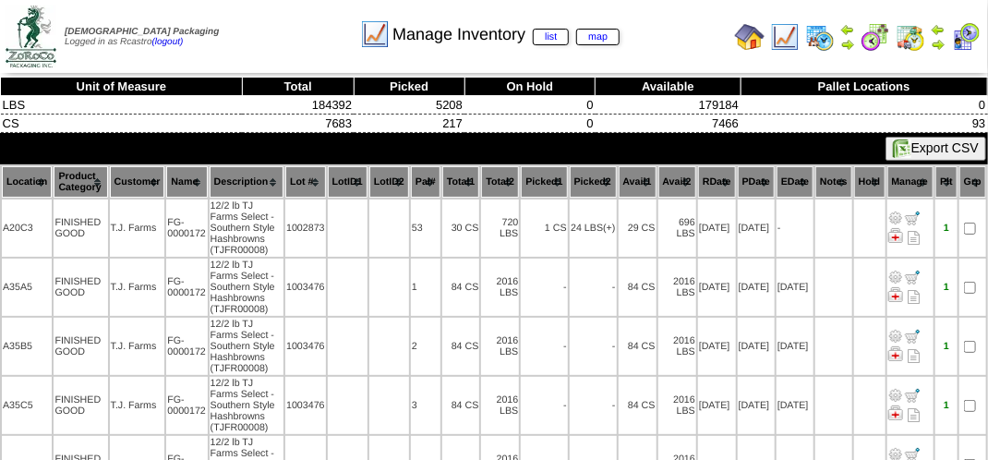
click at [15, 178] on th "Location" at bounding box center [27, 181] width 50 height 31
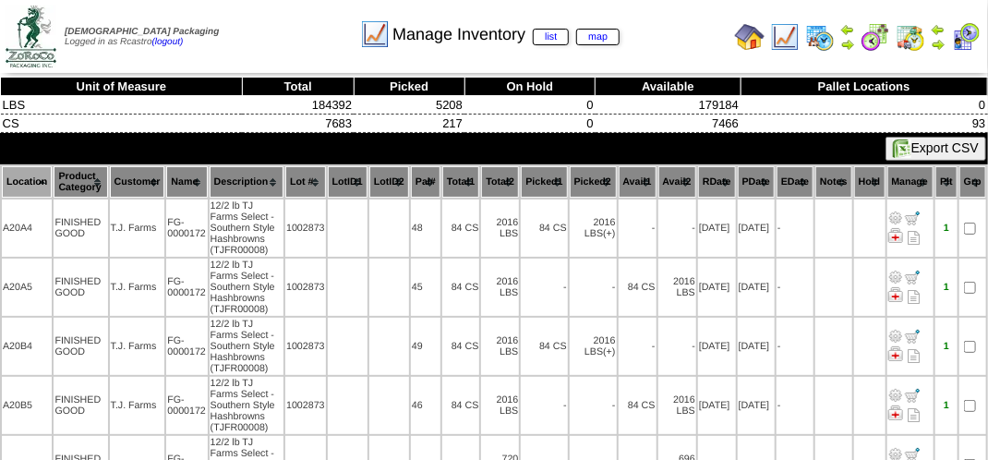
click at [703, 46] on div "Manage Inventory list map" at bounding box center [490, 28] width 564 height 51
click at [703, 45] on div "Manage Inventory list map" at bounding box center [490, 28] width 564 height 51
click at [687, 45] on div "Manage Inventory list map" at bounding box center [490, 28] width 564 height 51
click at [288, 42] on div "Manage Inventory list map" at bounding box center [490, 28] width 564 height 51
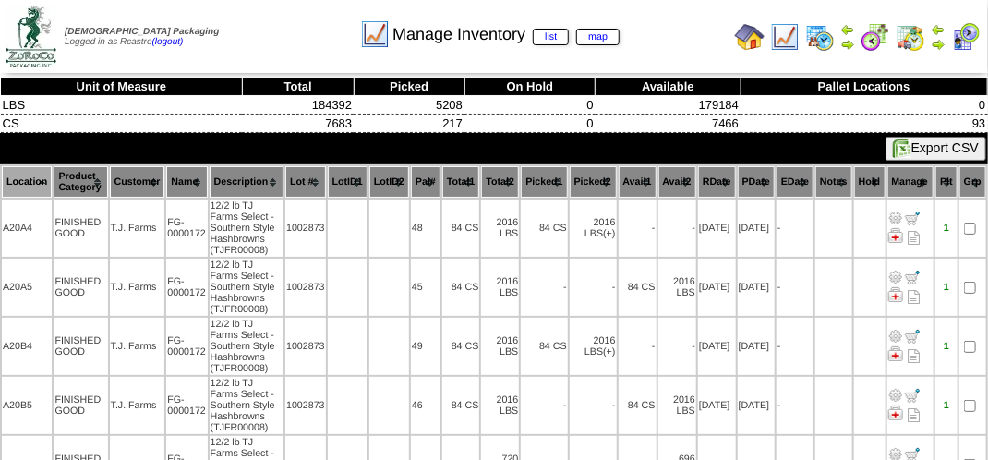
click at [288, 42] on div "Manage Inventory list map" at bounding box center [490, 28] width 564 height 51
click at [720, 36] on div "Manage Inventory list map" at bounding box center [490, 28] width 564 height 51
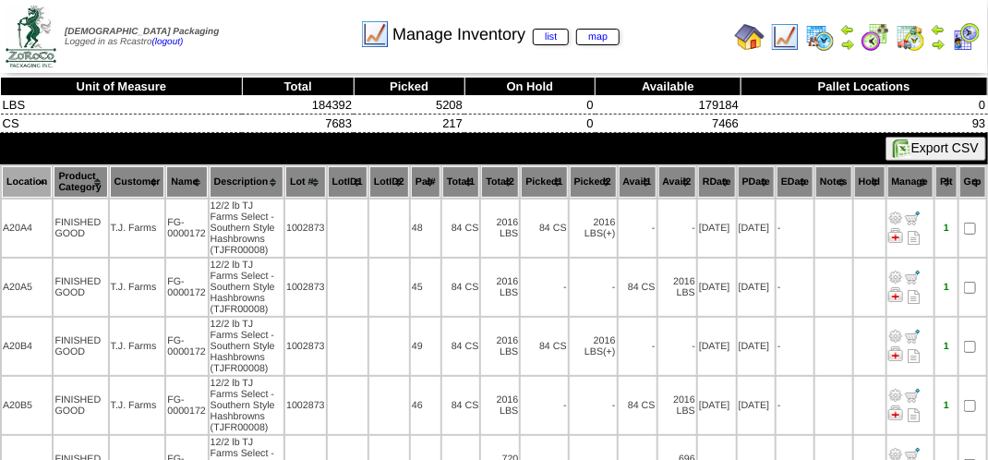
click at [558, 64] on td "Print All" at bounding box center [495, 36] width 463 height 69
click at [650, 60] on td "Print All" at bounding box center [495, 36] width 463 height 69
click at [659, 31] on div "Manage Inventory list map" at bounding box center [490, 28] width 564 height 51
click at [660, 30] on div "Manage Inventory list map" at bounding box center [490, 28] width 564 height 51
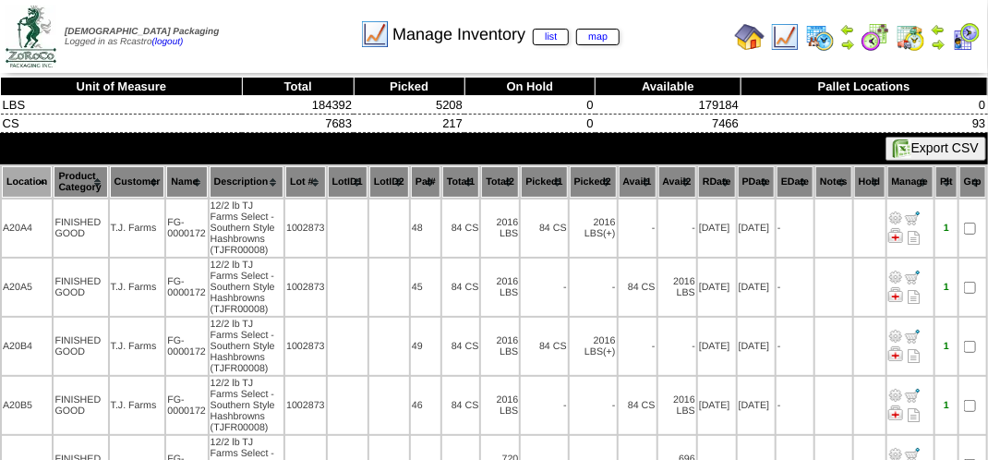
click at [660, 30] on div "Manage Inventory list map" at bounding box center [490, 28] width 564 height 51
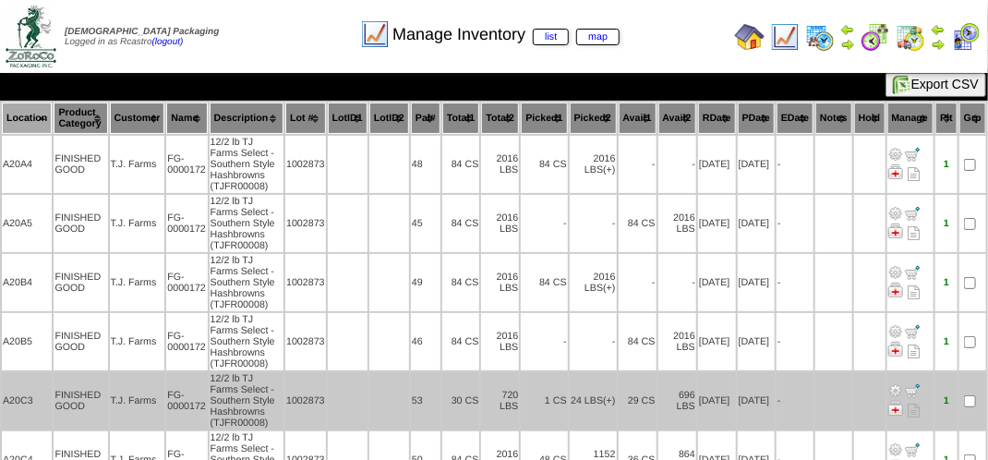
scroll to position [92, 0]
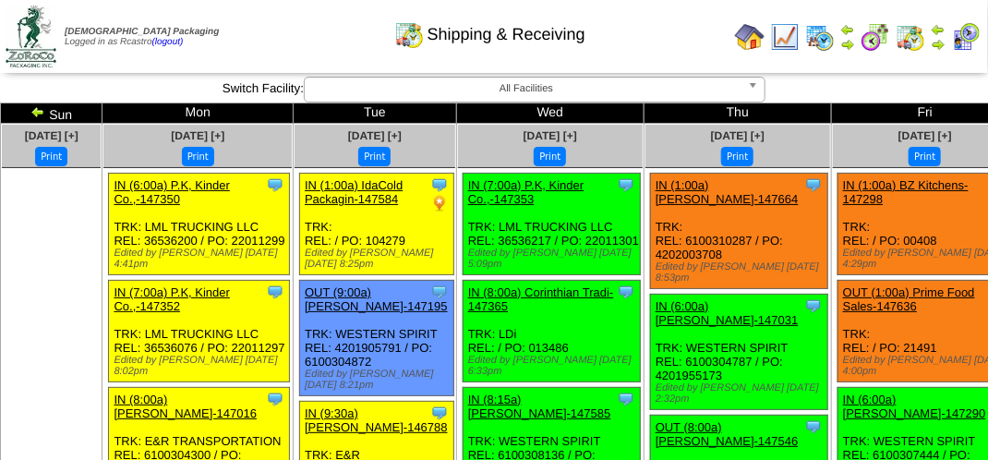
click at [906, 40] on img at bounding box center [911, 37] width 30 height 30
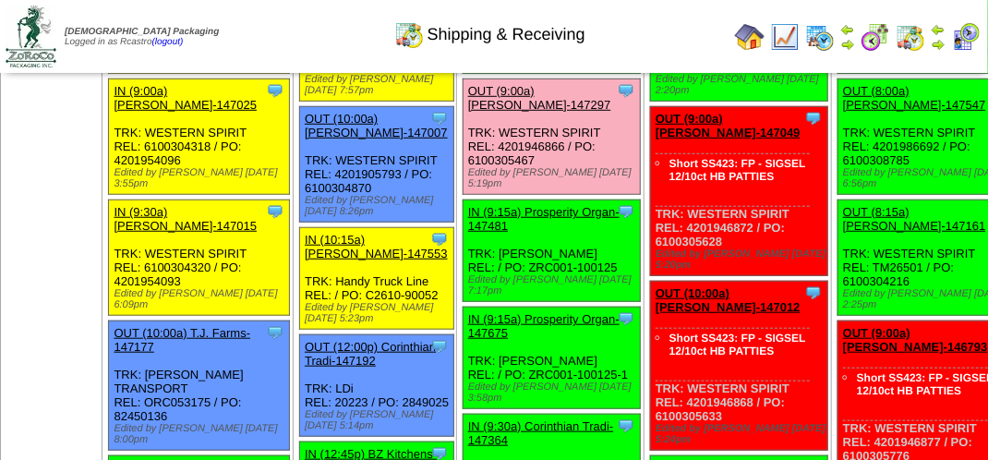
scroll to position [462, 0]
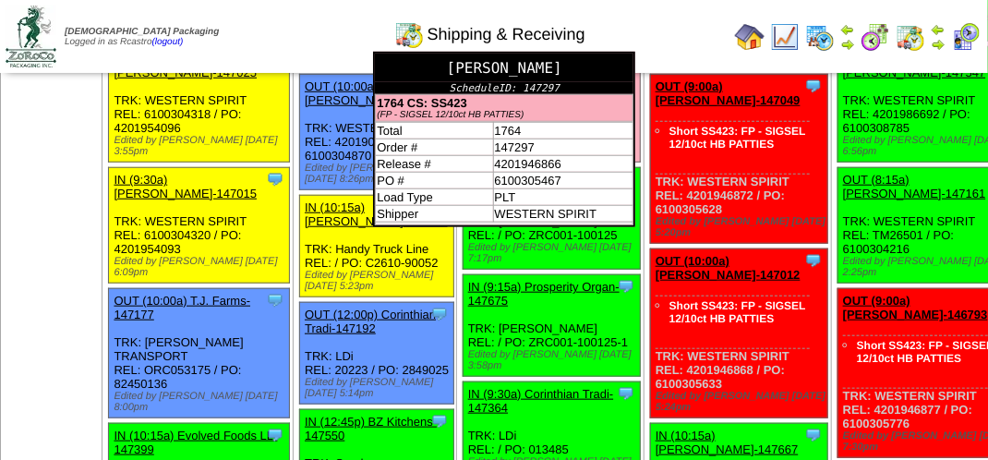
click at [541, 82] on div "[PERSON_NAME]" at bounding box center [504, 68] width 259 height 29
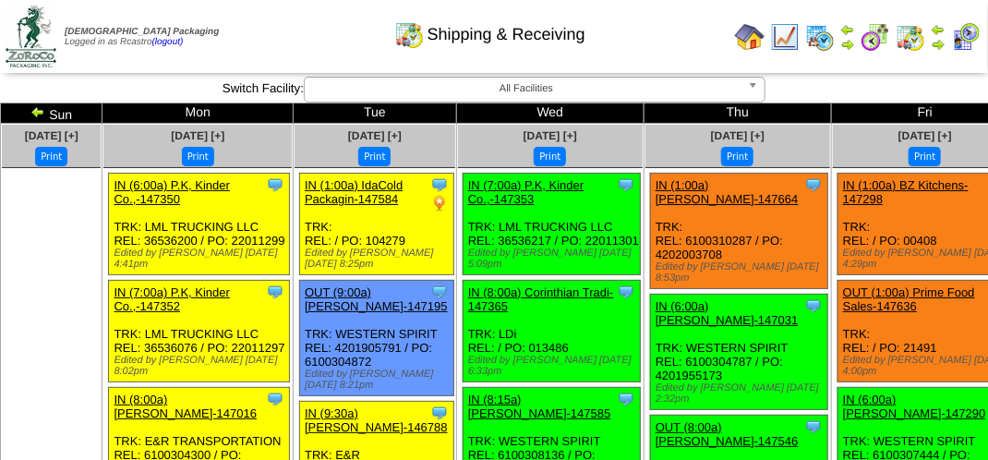
scroll to position [369, 0]
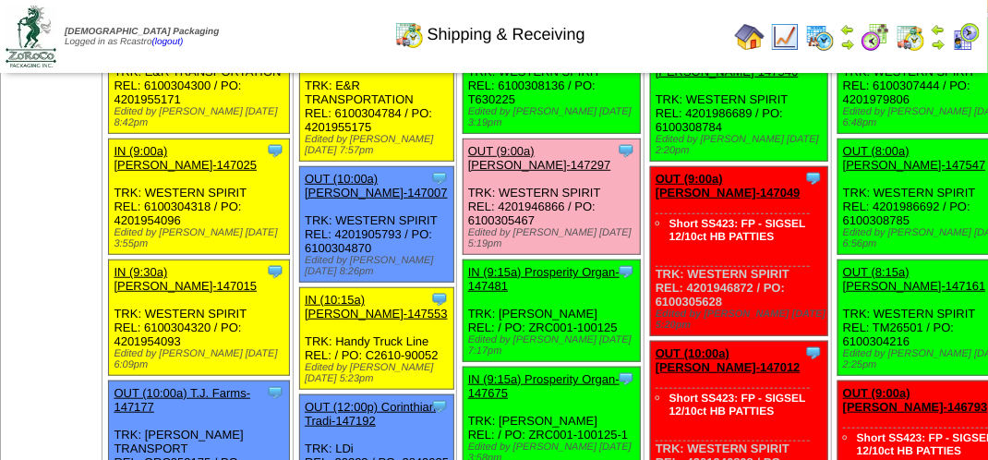
click at [487, 172] on link "OUT (9:00a) [PERSON_NAME]-147297" at bounding box center [539, 158] width 143 height 28
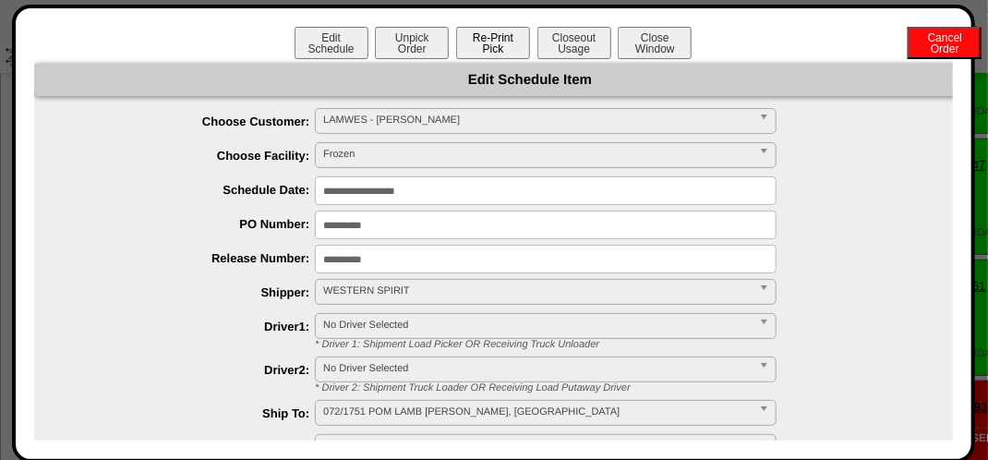
click at [496, 50] on button "Re-Print Pick" at bounding box center [493, 43] width 74 height 32
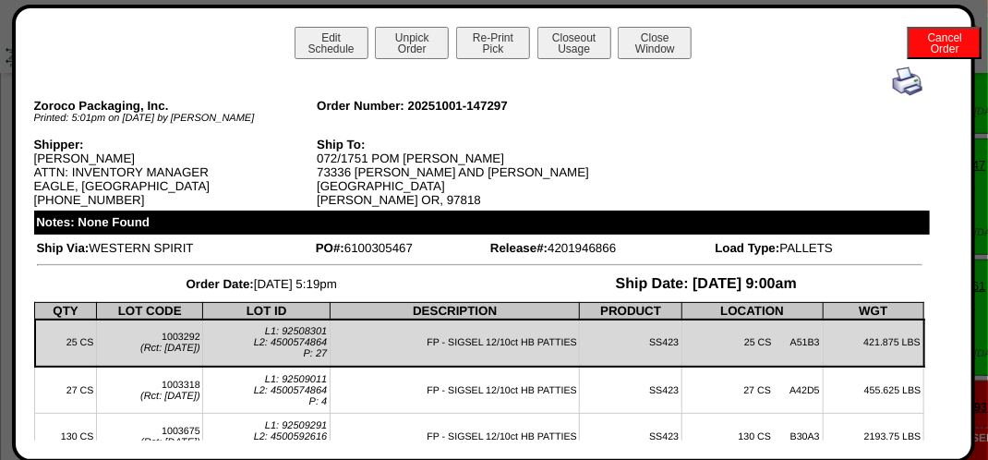
click at [895, 78] on img at bounding box center [908, 81] width 30 height 30
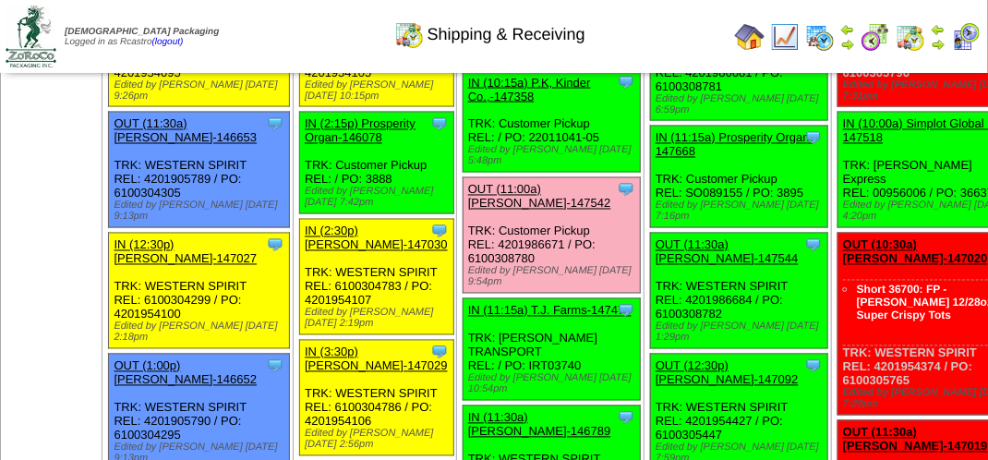
scroll to position [1200, 0]
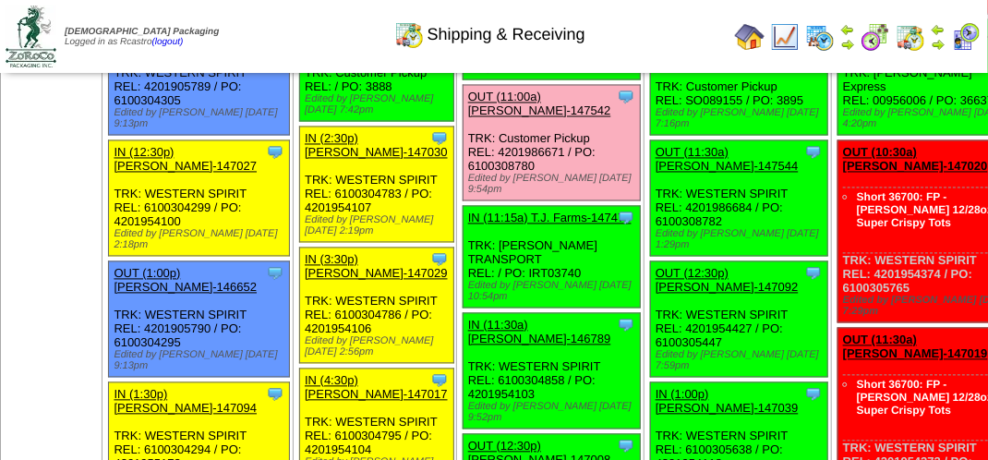
click at [498, 118] on link "OUT (11:00a) [PERSON_NAME]-147542" at bounding box center [539, 104] width 143 height 28
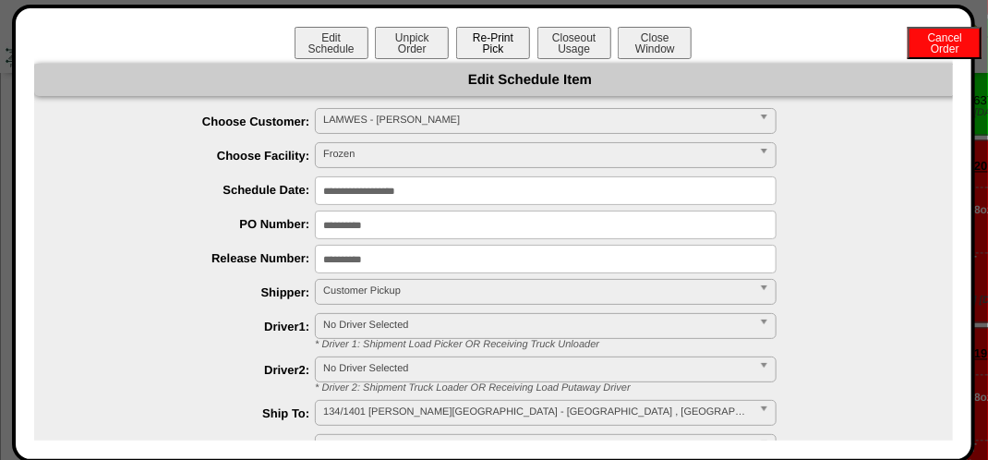
click at [489, 34] on button "Re-Print Pick" at bounding box center [493, 43] width 74 height 32
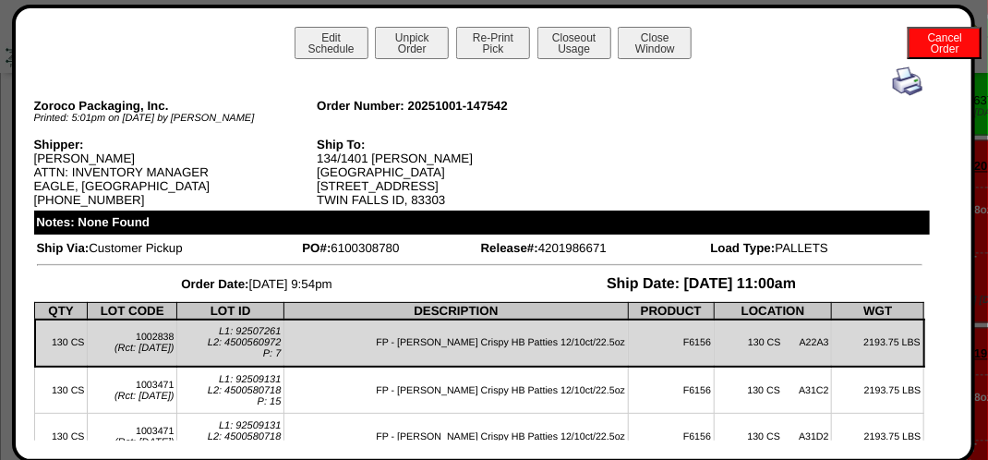
click at [893, 85] on img at bounding box center [908, 81] width 30 height 30
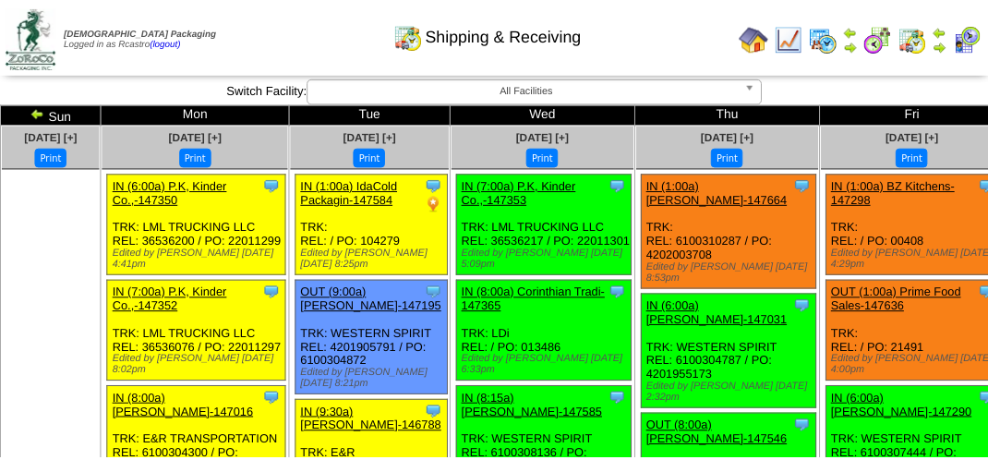
scroll to position [1200, 0]
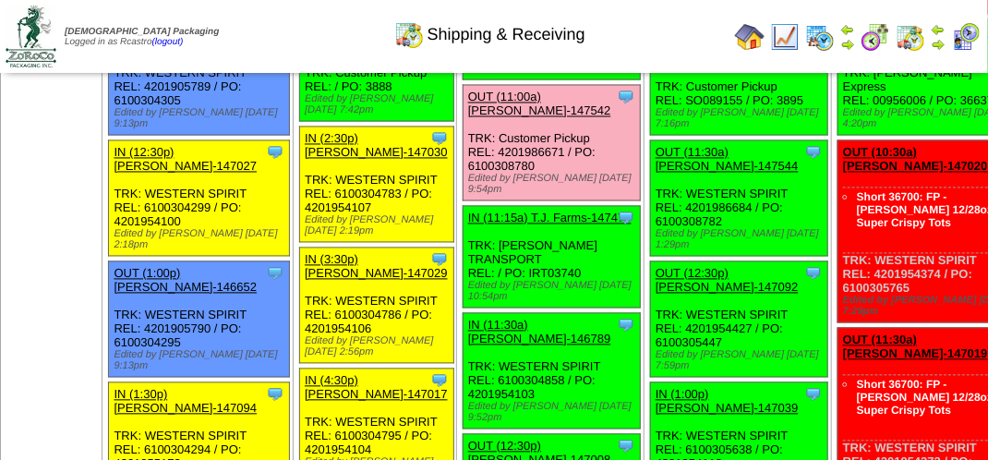
click at [976, 31] on img at bounding box center [966, 37] width 30 height 30
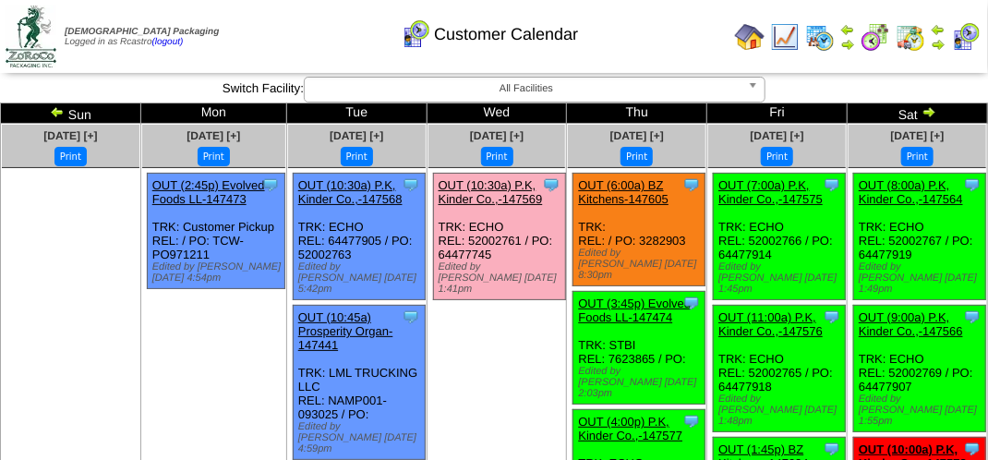
click at [506, 190] on link "OUT (10:30a) P.K, Kinder Co.,-147569" at bounding box center [491, 192] width 104 height 28
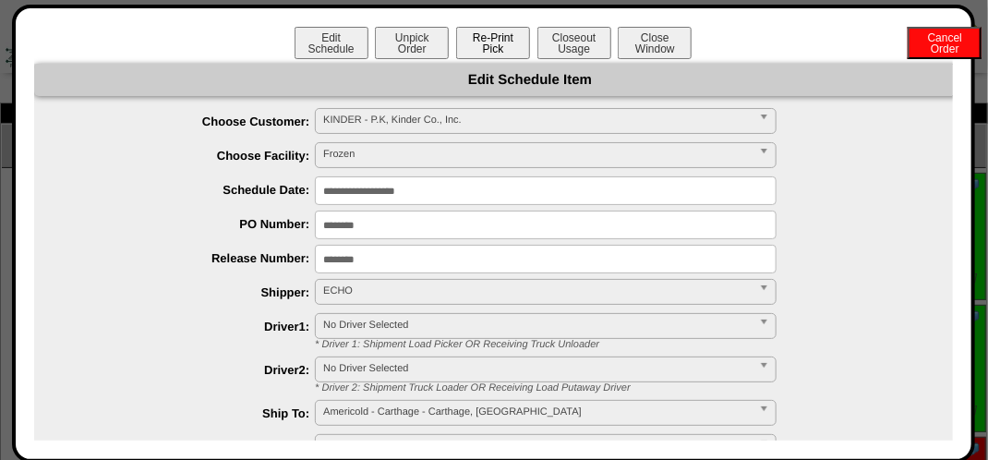
click at [477, 42] on button "Re-Print Pick" at bounding box center [493, 43] width 74 height 32
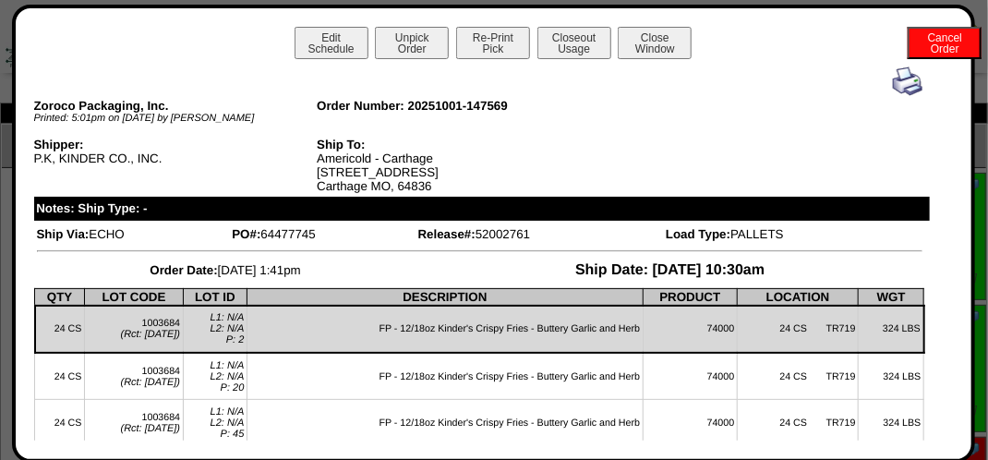
click at [893, 77] on img at bounding box center [908, 81] width 30 height 30
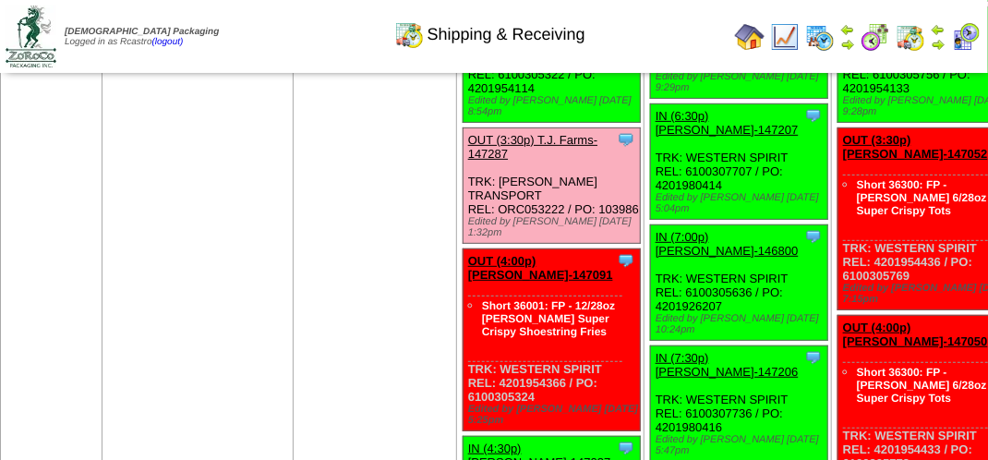
scroll to position [2677, 0]
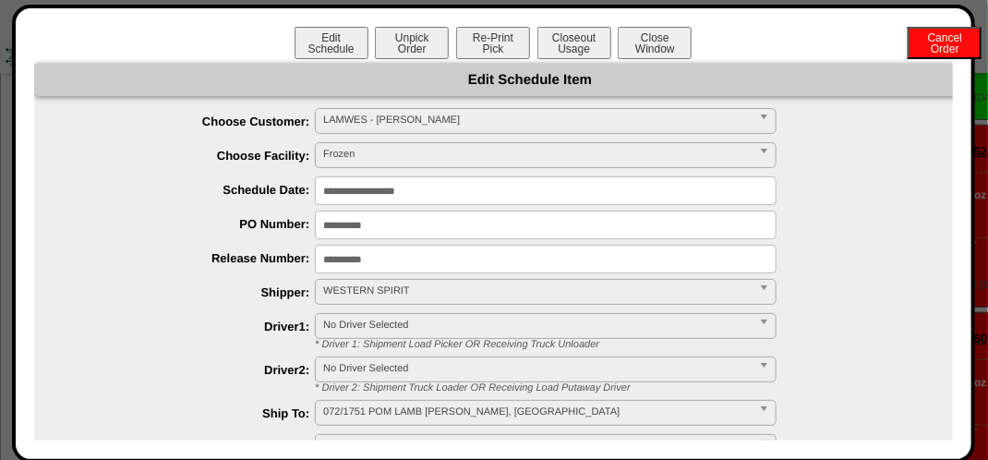
click at [444, 61] on div "Edit Schedule Unpick Order Re-Print Pick Closeout Usage Cancel Order Close Wind…" at bounding box center [493, 45] width 919 height 37
click at [582, 56] on button "Closeout Usage" at bounding box center [574, 43] width 74 height 32
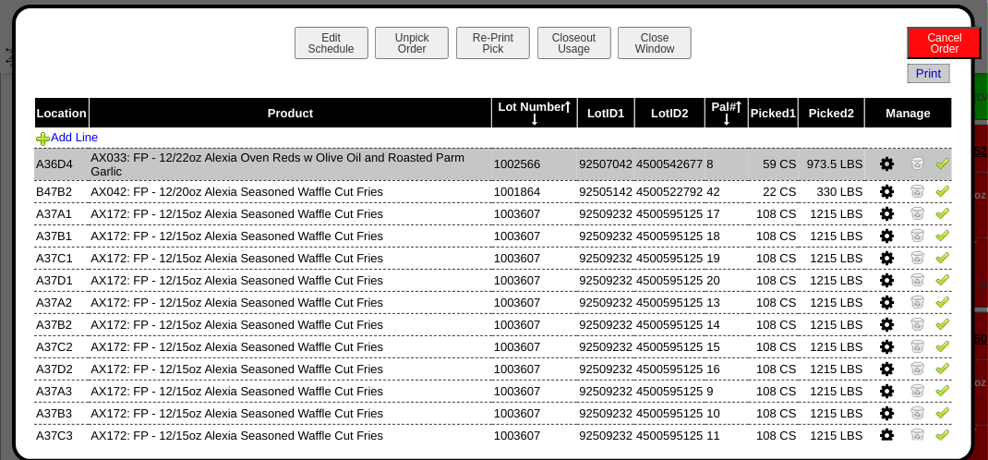
click at [935, 163] on img at bounding box center [942, 162] width 15 height 15
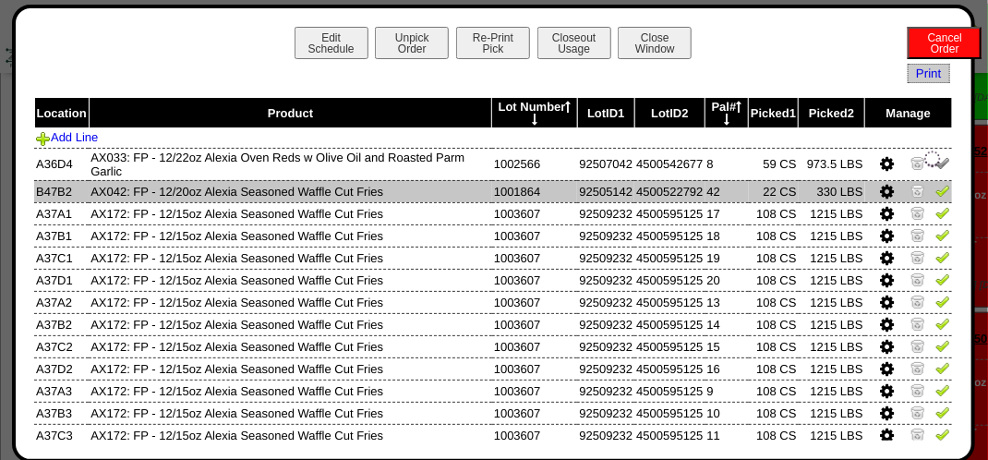
click at [935, 191] on img at bounding box center [942, 190] width 15 height 15
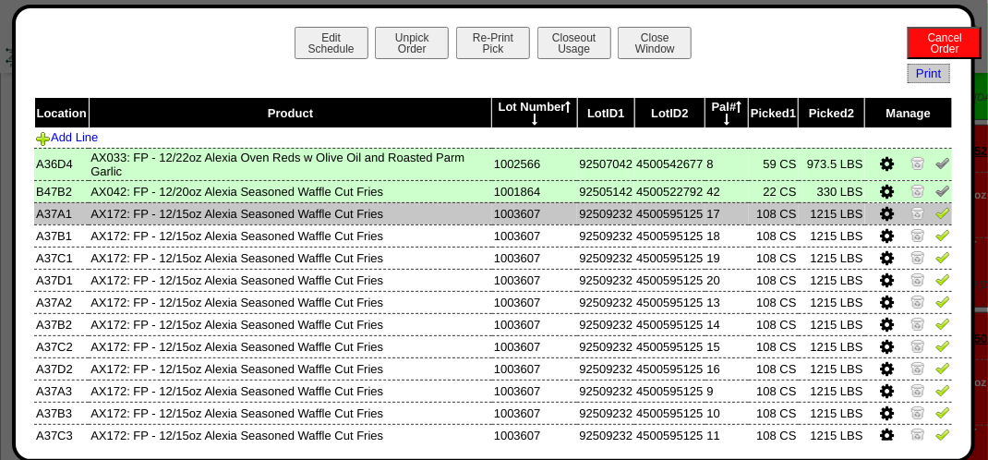
click at [935, 214] on img at bounding box center [942, 212] width 15 height 15
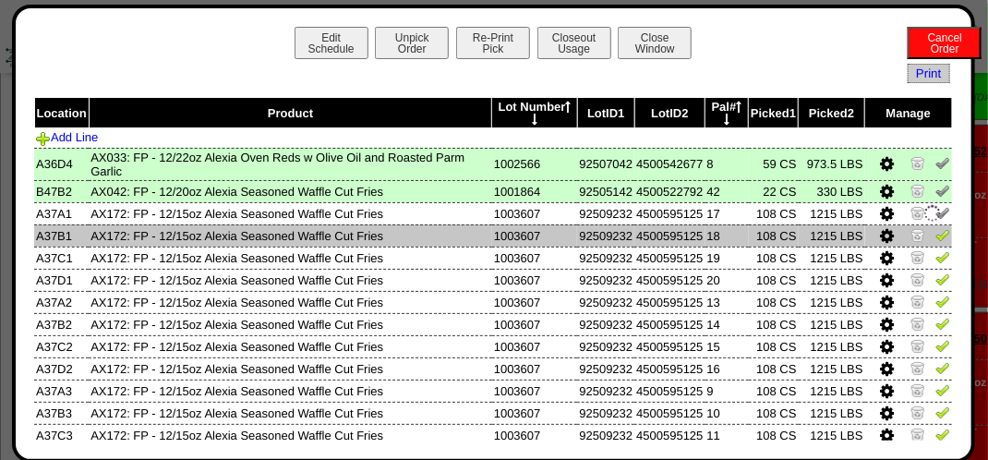
click at [935, 236] on img at bounding box center [942, 234] width 15 height 15
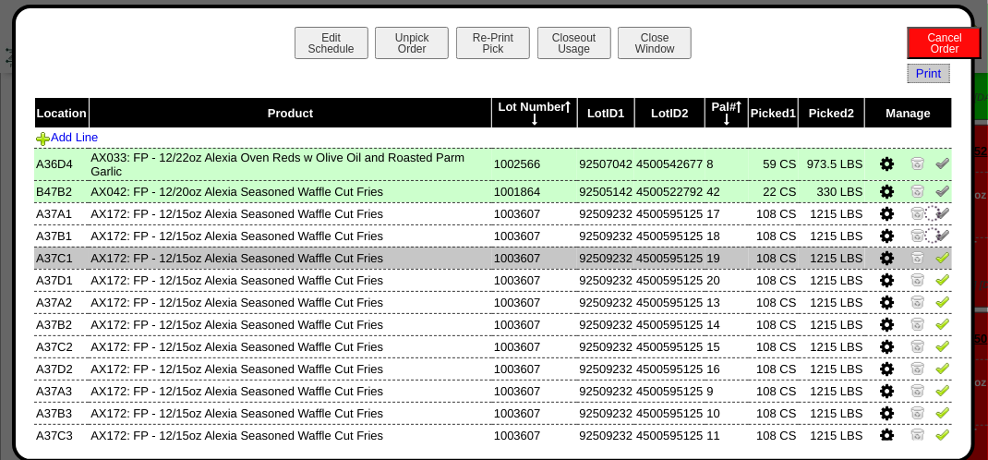
click at [935, 259] on img at bounding box center [942, 256] width 15 height 15
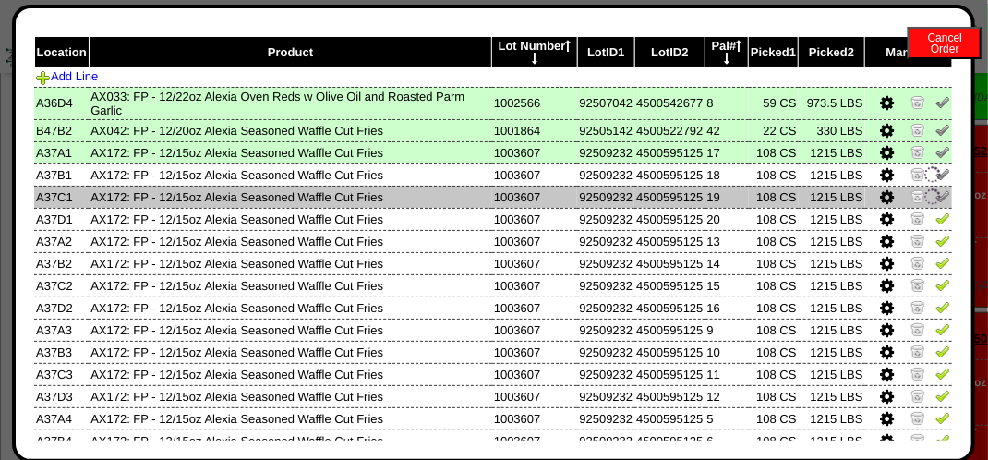
scroll to position [92, 0]
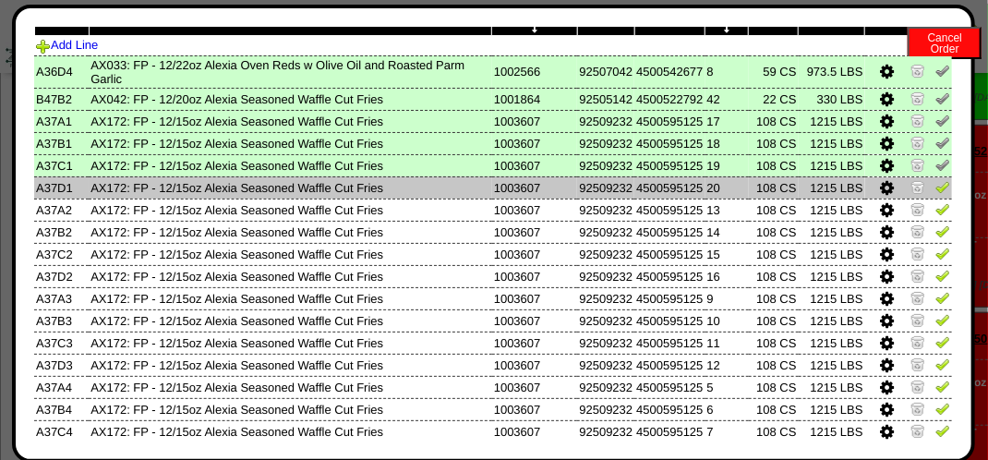
drag, startPoint x: 931, startPoint y: 188, endPoint x: 927, endPoint y: 198, distance: 9.9
click at [935, 189] on img at bounding box center [942, 186] width 15 height 15
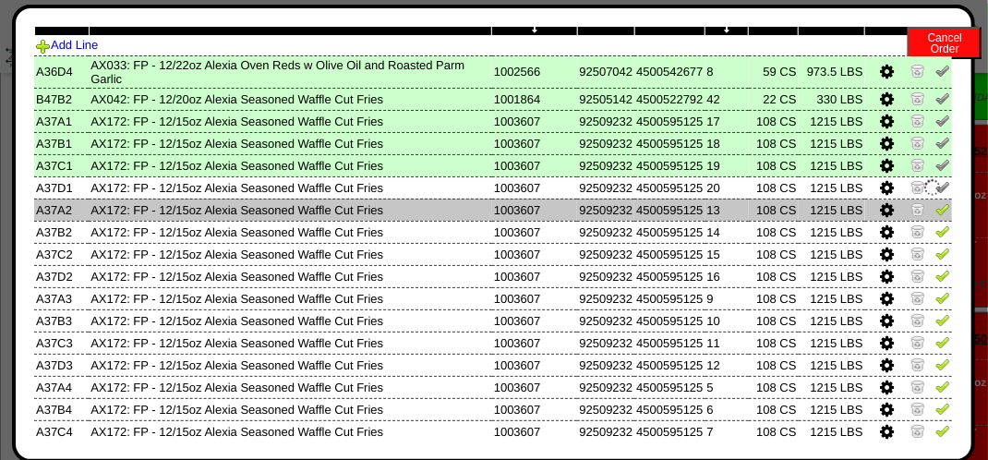
click at [935, 216] on img at bounding box center [942, 208] width 15 height 15
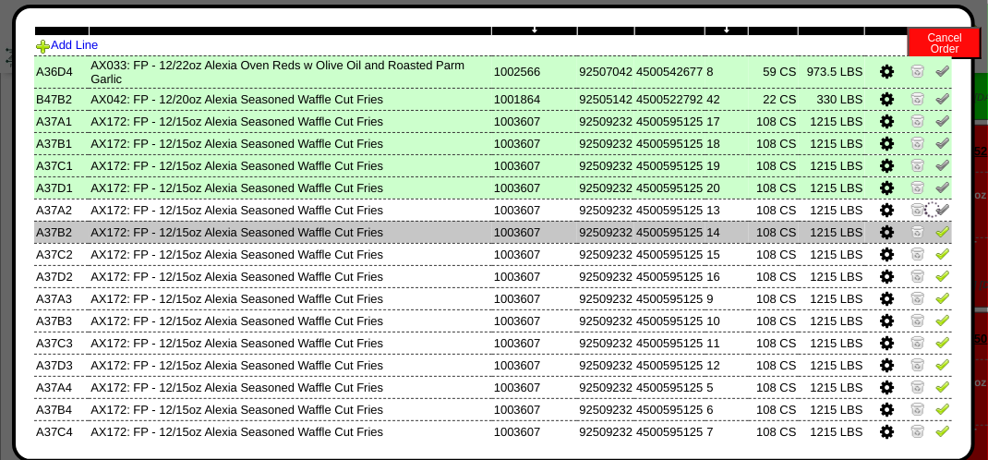
click at [935, 235] on img at bounding box center [942, 230] width 15 height 15
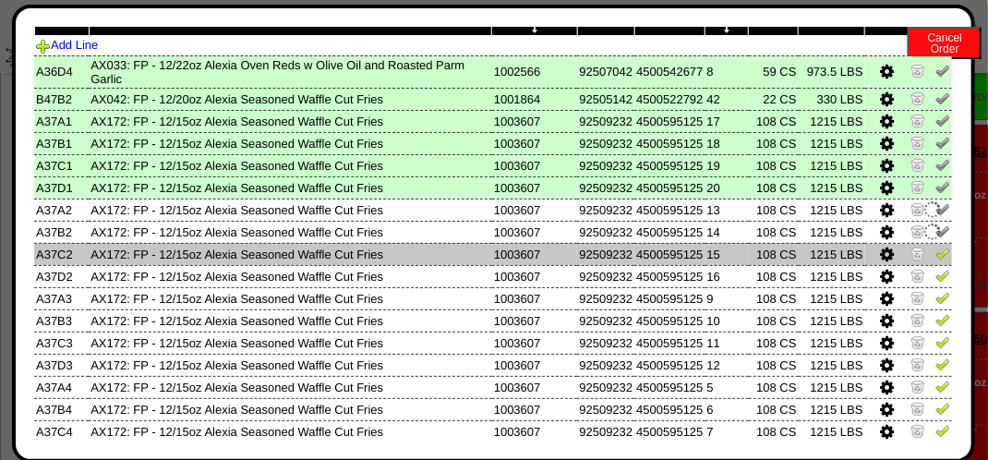
click at [935, 253] on img at bounding box center [942, 253] width 15 height 15
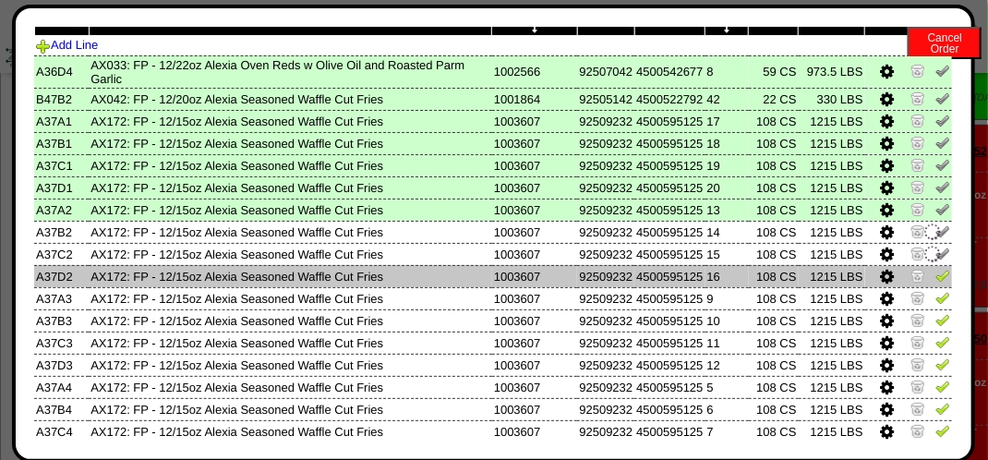
click at [935, 273] on img at bounding box center [942, 275] width 15 height 15
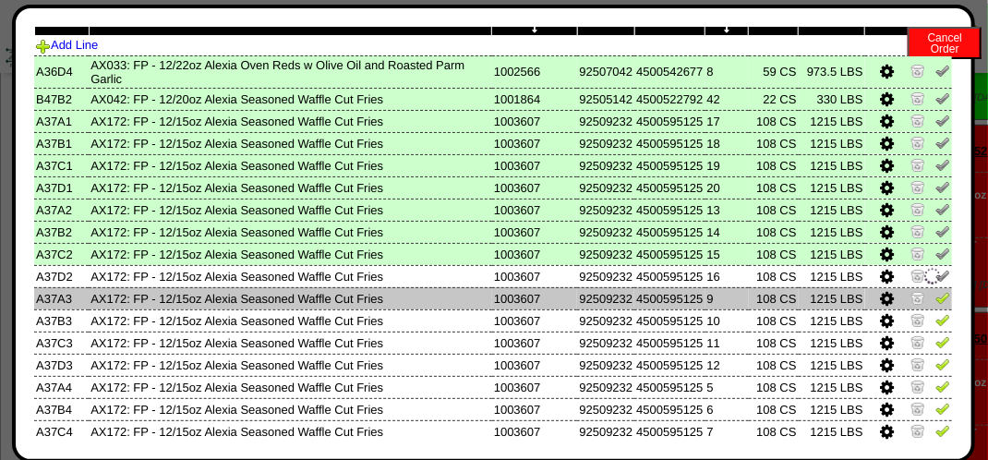
click at [935, 297] on img at bounding box center [942, 297] width 15 height 15
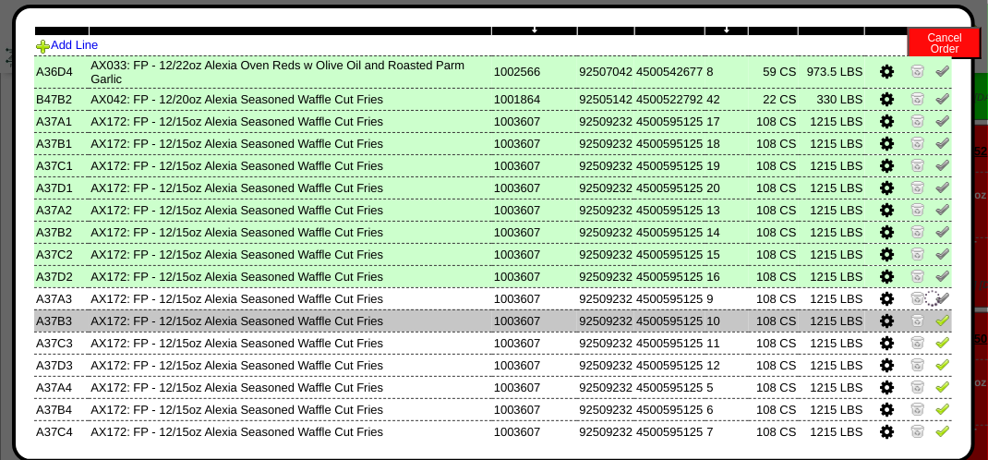
click at [935, 317] on img at bounding box center [942, 319] width 15 height 15
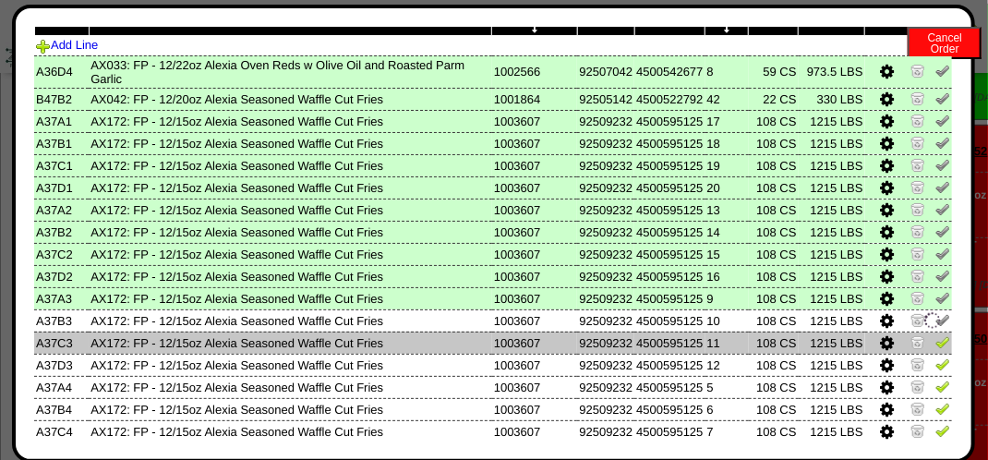
click at [935, 344] on img at bounding box center [942, 341] width 15 height 15
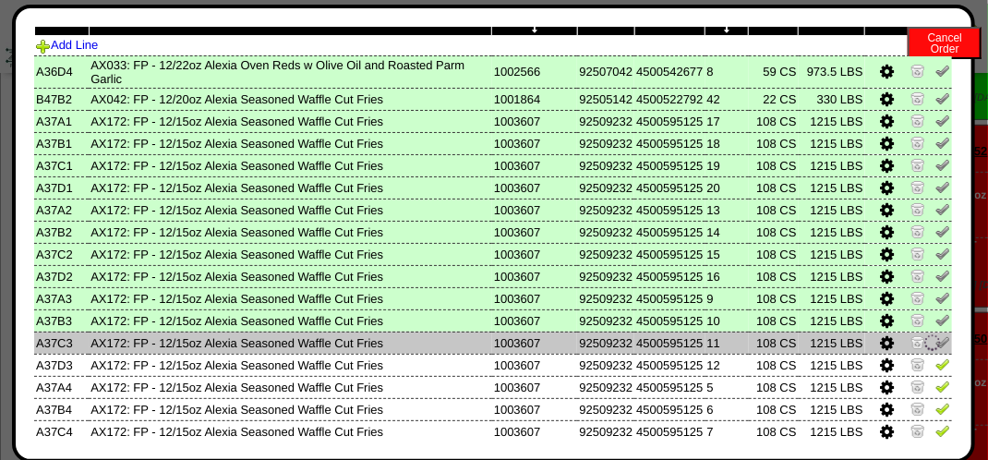
scroll to position [185, 0]
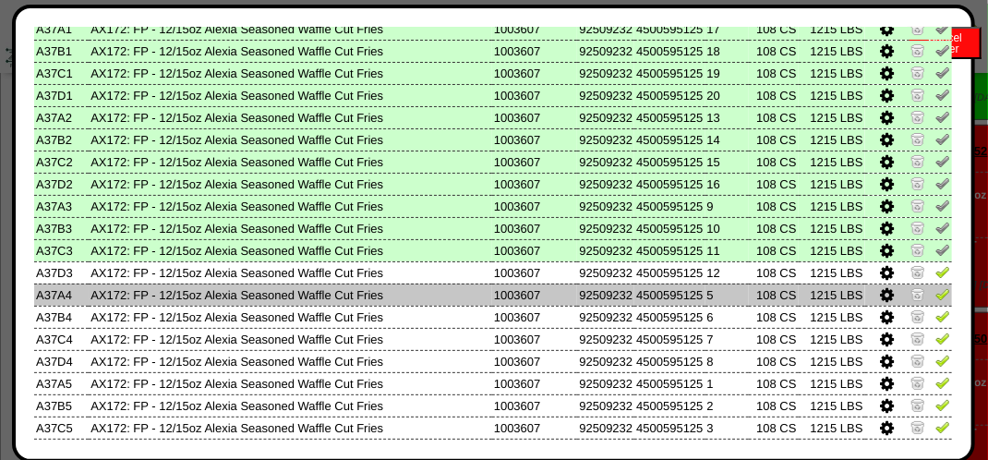
drag, startPoint x: 934, startPoint y: 273, endPoint x: 925, endPoint y: 297, distance: 25.7
click at [935, 275] on img at bounding box center [942, 271] width 15 height 15
click at [935, 302] on link at bounding box center [942, 297] width 15 height 14
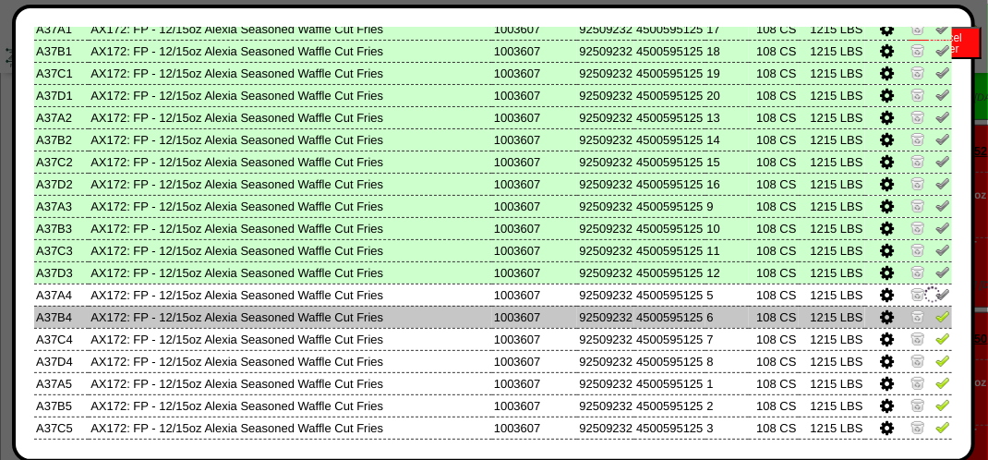
click at [935, 316] on img at bounding box center [942, 315] width 15 height 15
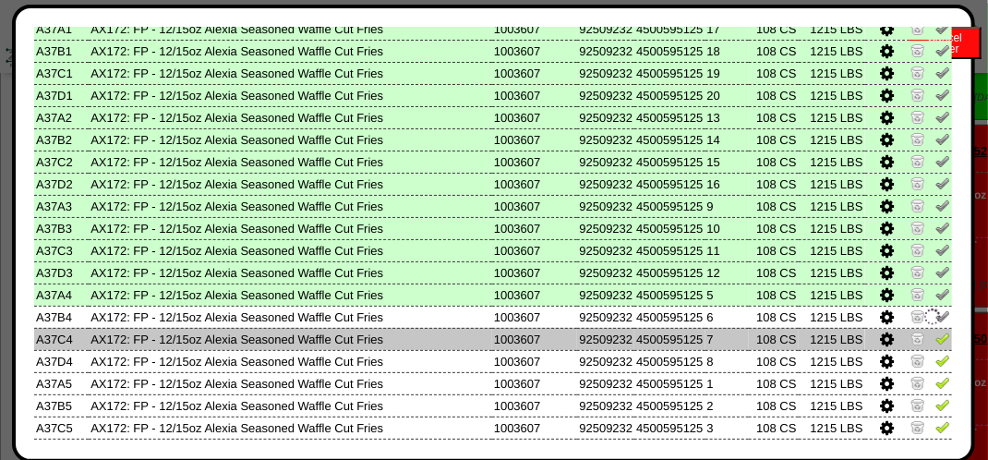
click at [935, 344] on img at bounding box center [942, 338] width 15 height 15
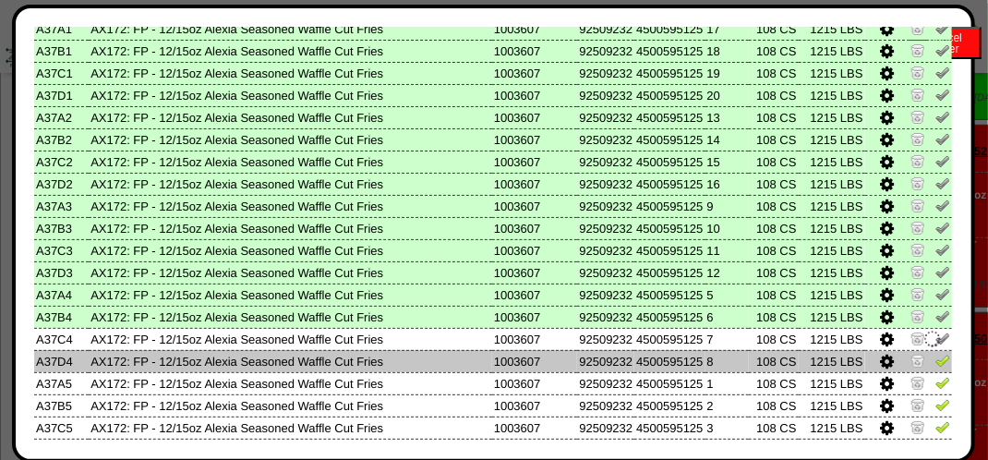
click at [935, 360] on img at bounding box center [942, 360] width 15 height 15
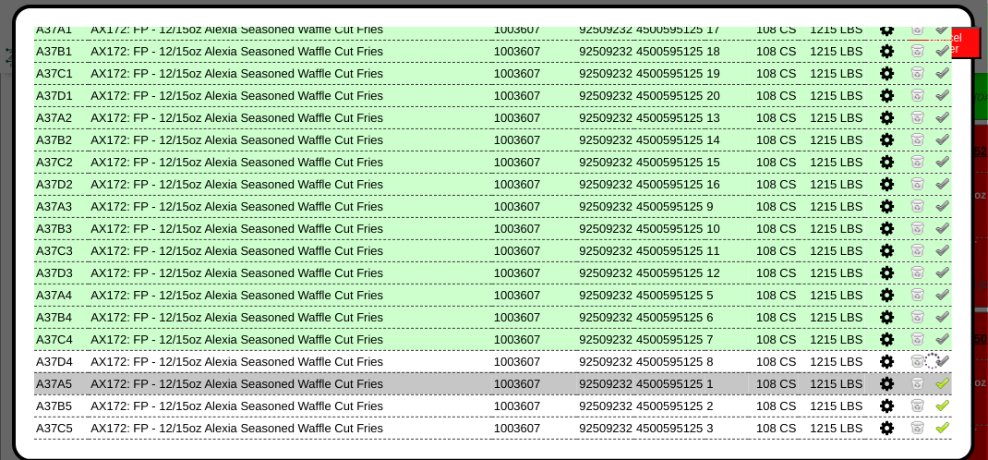
click at [936, 379] on td at bounding box center [908, 383] width 87 height 22
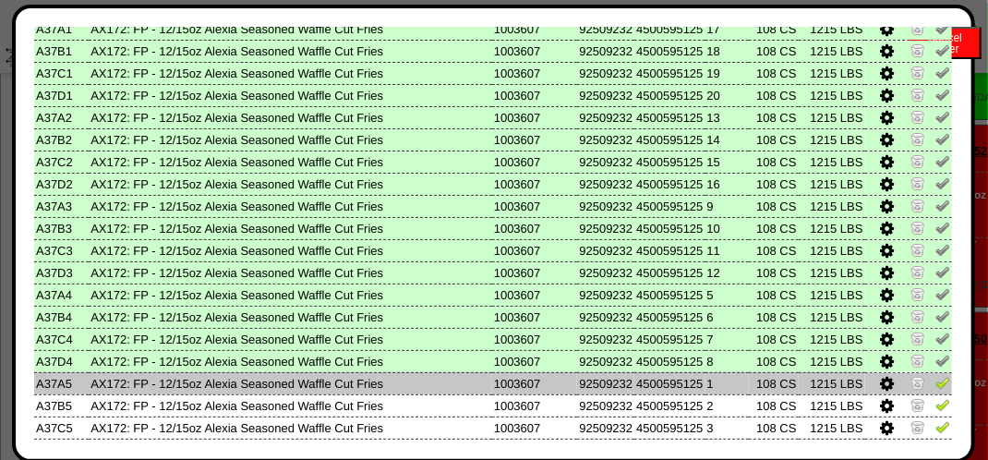
click at [935, 389] on img at bounding box center [942, 382] width 15 height 15
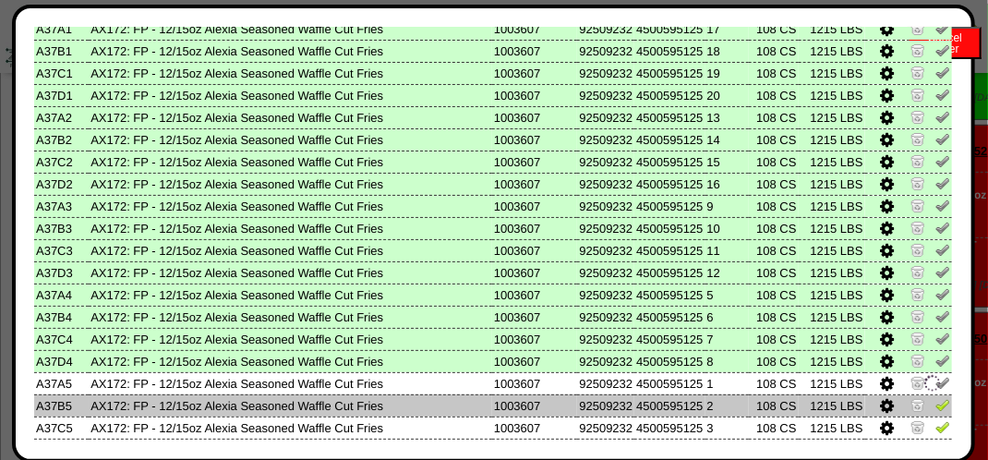
click at [935, 409] on img at bounding box center [942, 404] width 15 height 15
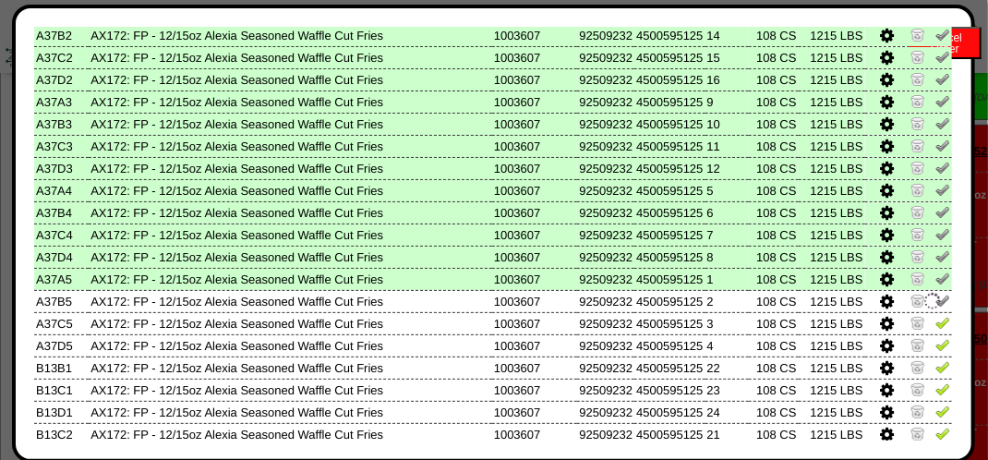
scroll to position [373, 0]
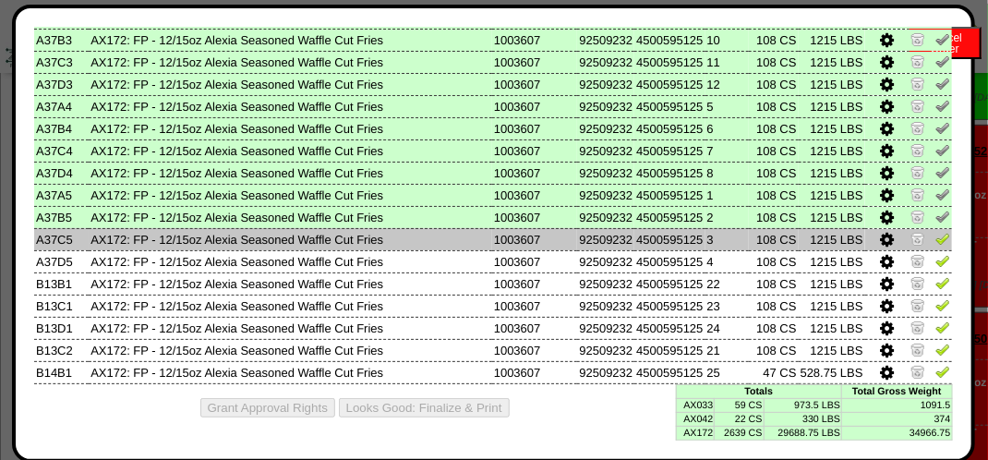
click at [935, 240] on img at bounding box center [942, 238] width 15 height 15
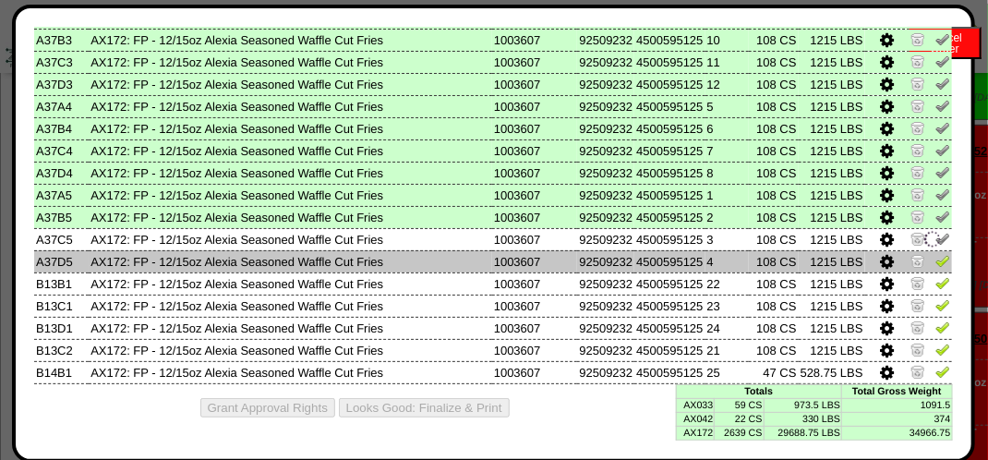
click at [935, 268] on link at bounding box center [942, 264] width 15 height 14
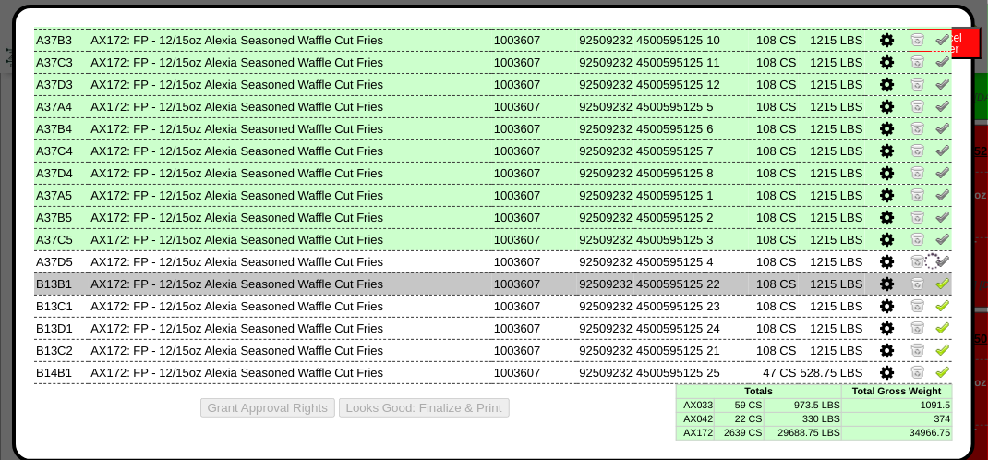
click at [935, 281] on img at bounding box center [942, 282] width 15 height 15
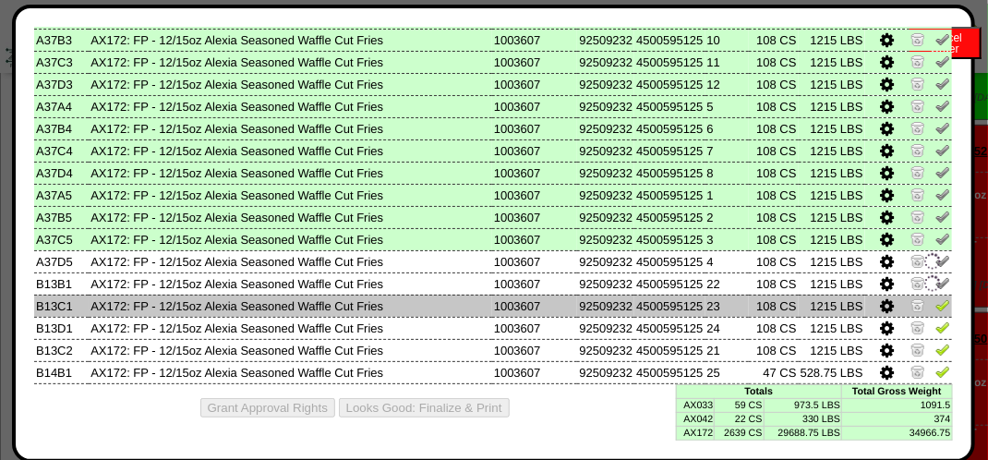
click at [935, 310] on img at bounding box center [942, 304] width 15 height 15
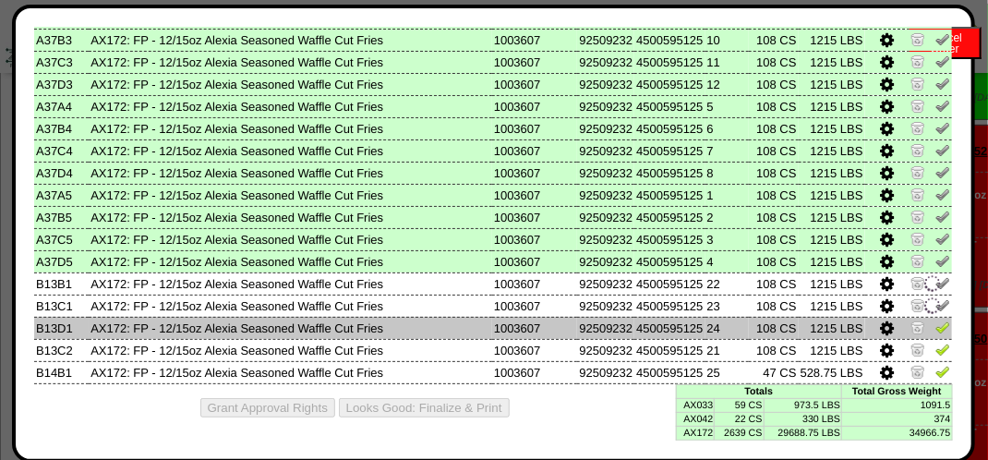
click at [935, 331] on img at bounding box center [942, 326] width 15 height 15
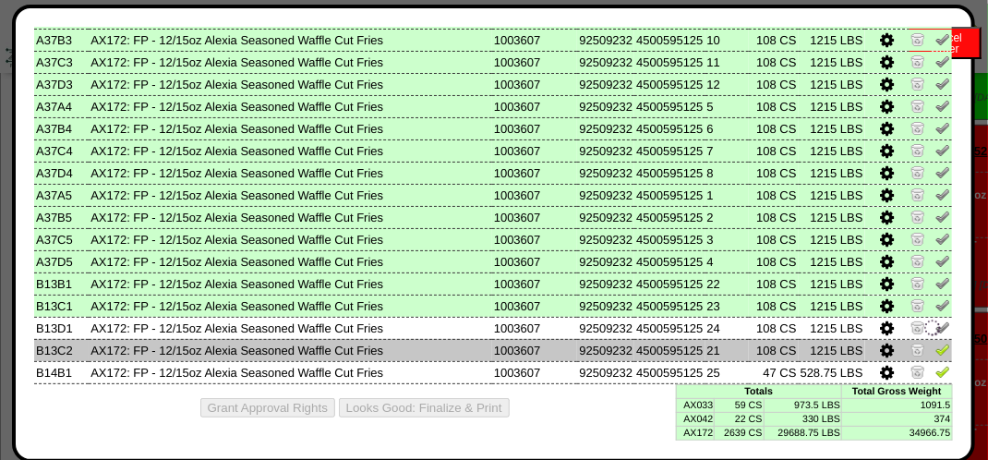
click at [935, 346] on img at bounding box center [942, 349] width 15 height 15
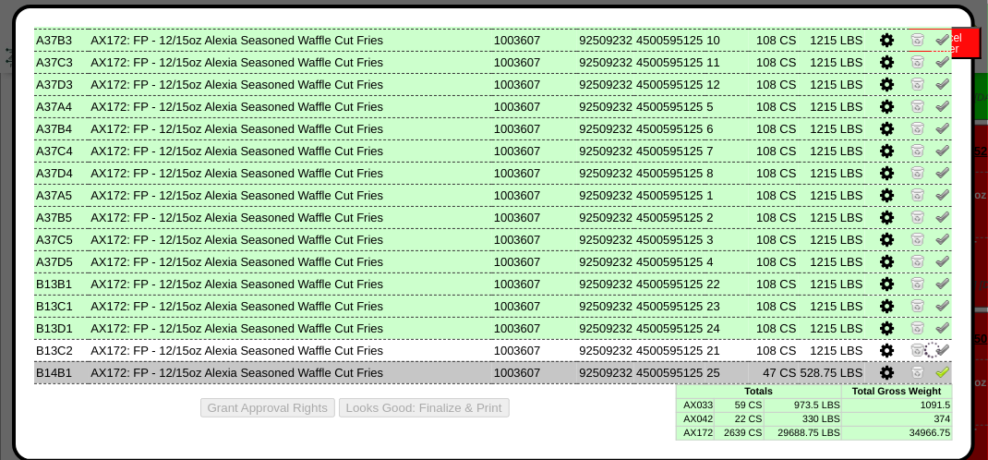
click at [935, 369] on img at bounding box center [942, 371] width 15 height 15
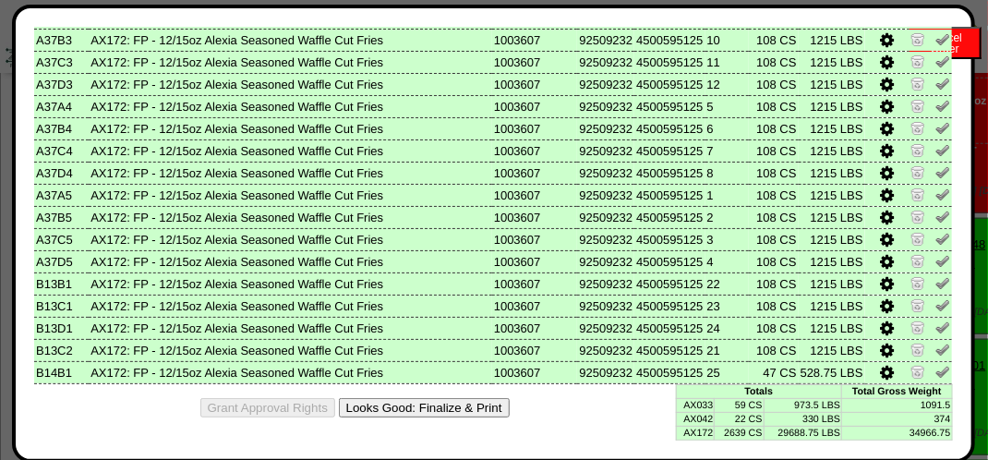
scroll to position [3047, 0]
click at [406, 412] on button "Looks Good: Finalize & Print" at bounding box center [424, 407] width 171 height 19
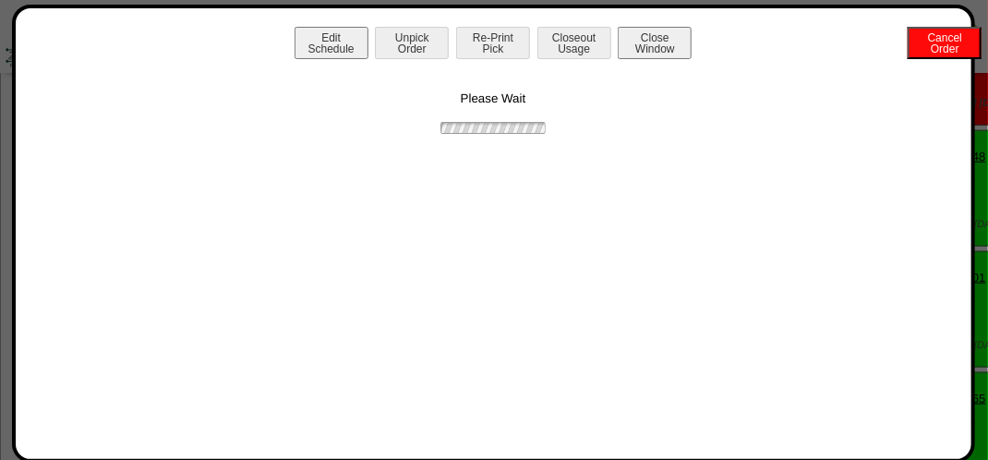
scroll to position [0, 0]
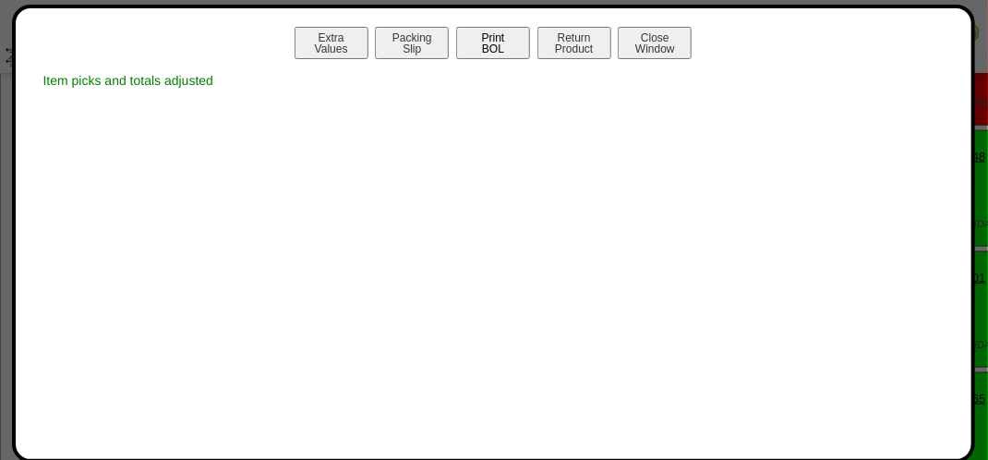
click at [496, 42] on button "Print BOL" at bounding box center [493, 43] width 74 height 32
